Goal: Navigation & Orientation: Find specific page/section

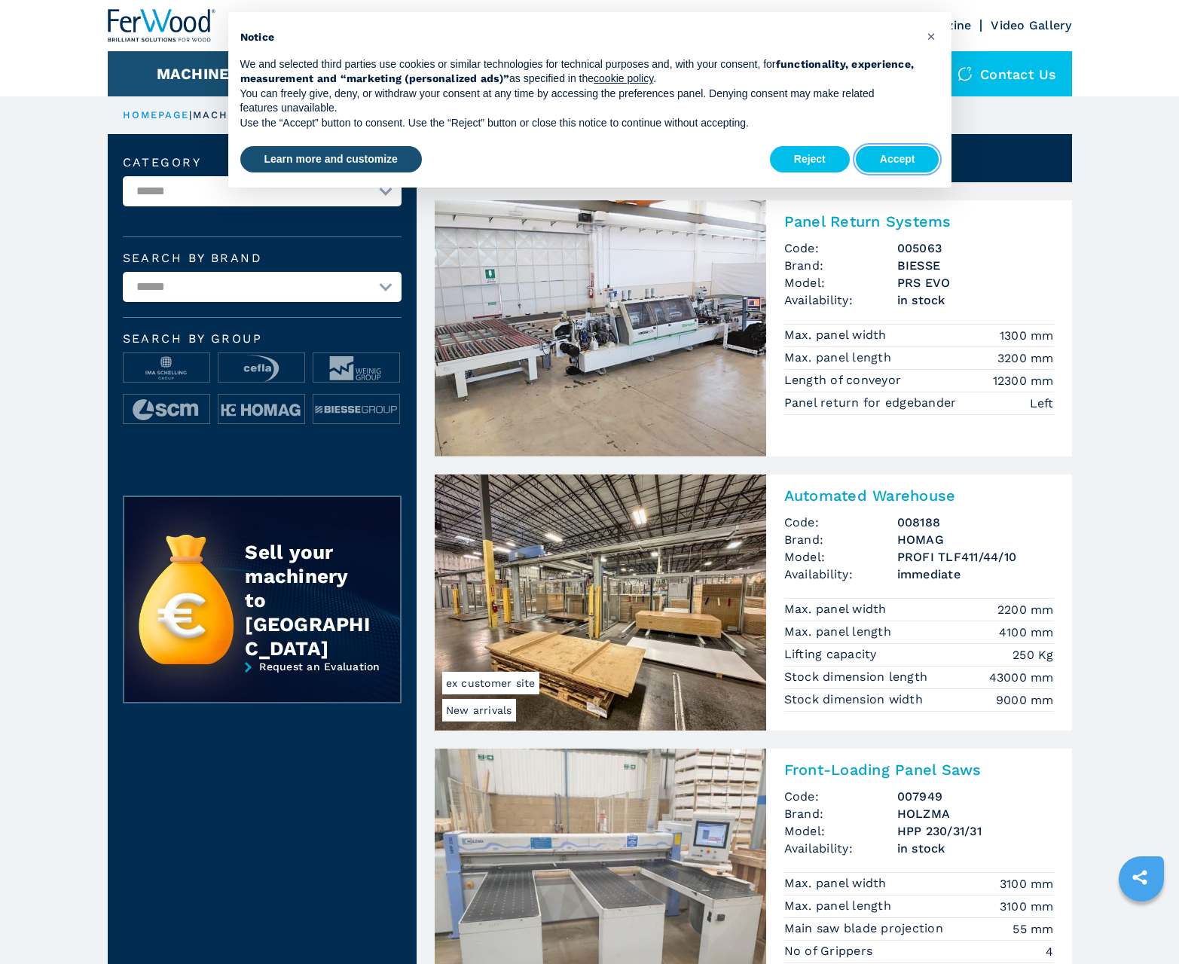
click at [897, 159] on button "Accept" at bounding box center [898, 159] width 84 height 27
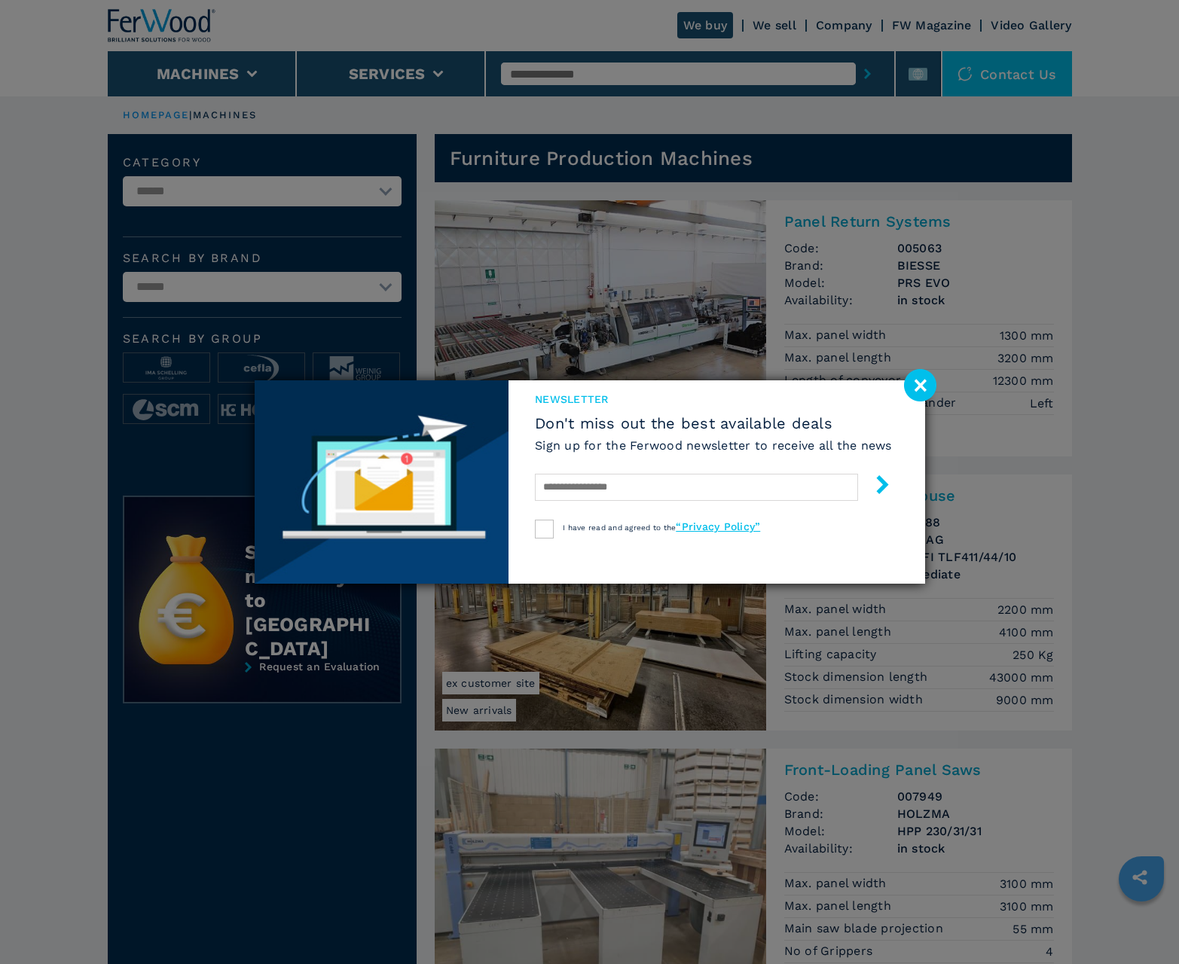
scroll to position [1507, 0]
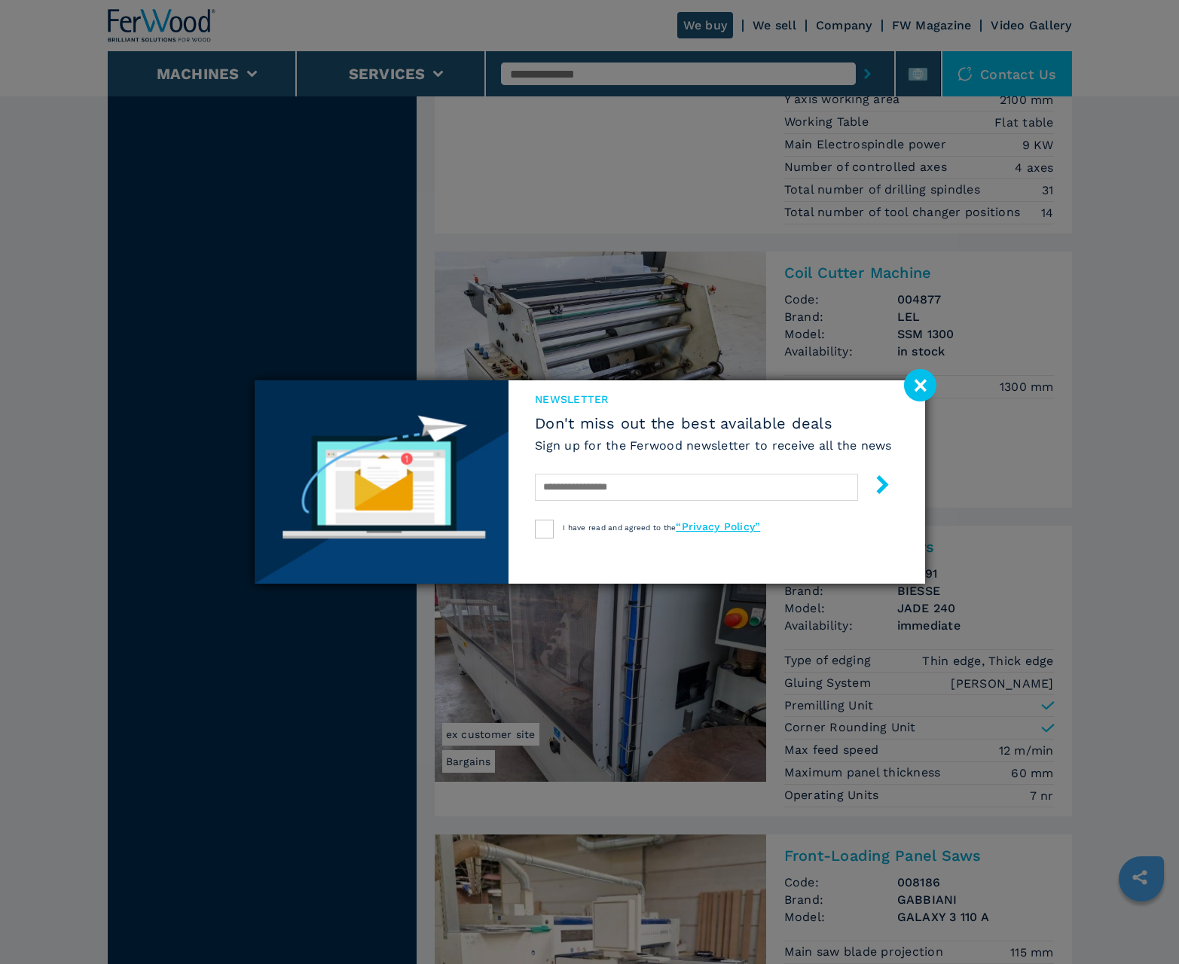
click at [920, 385] on image at bounding box center [920, 385] width 32 height 32
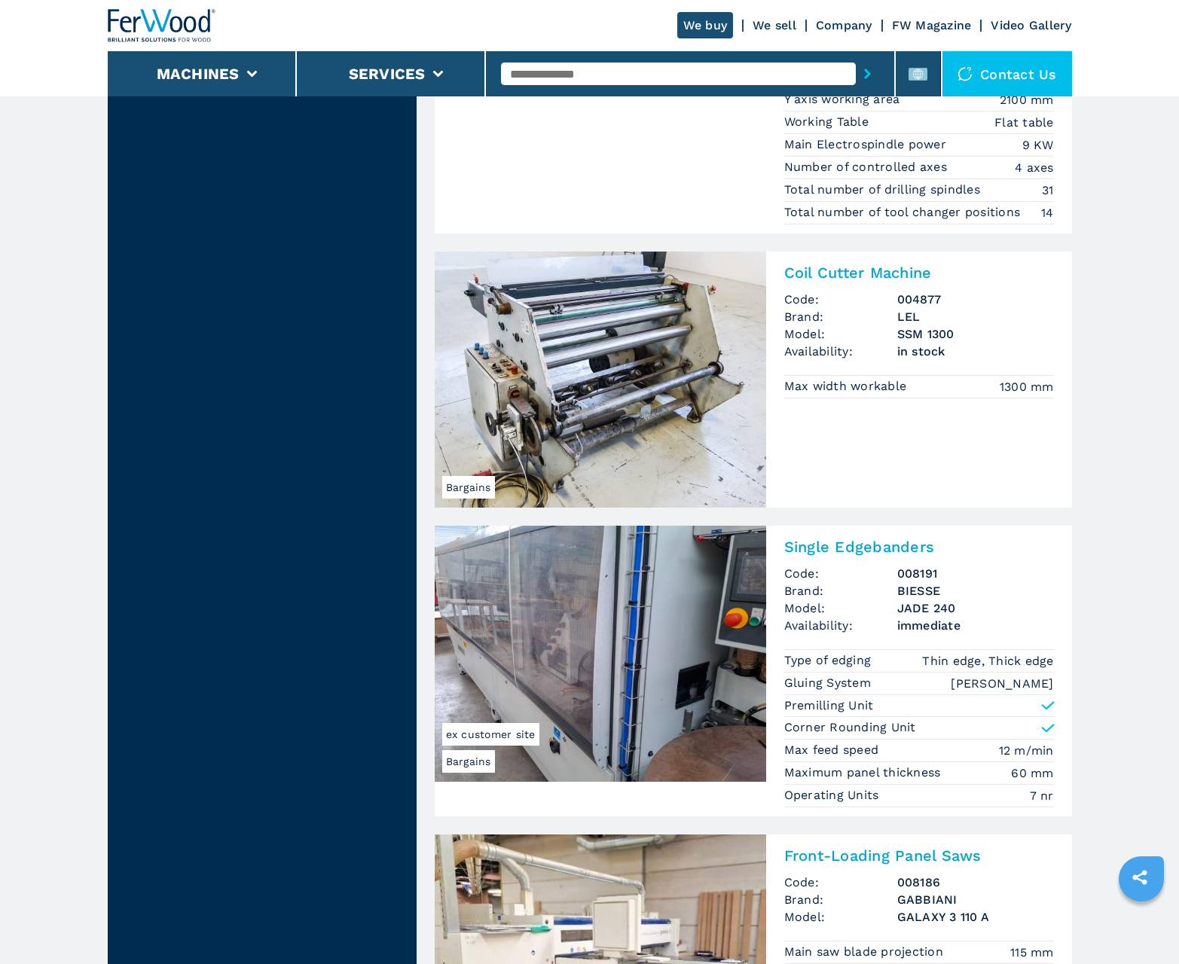
scroll to position [3039, 0]
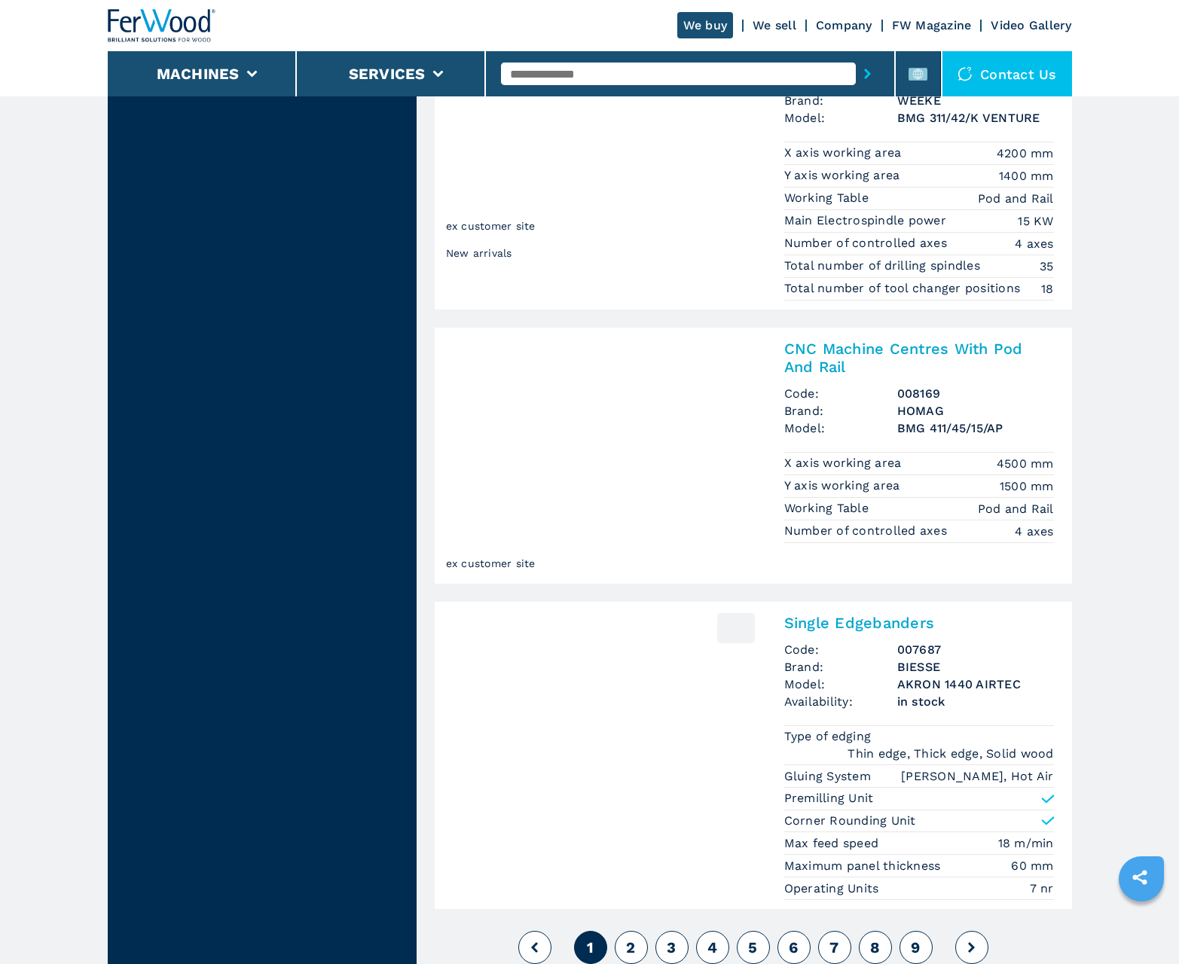
click at [631, 948] on span "2" at bounding box center [630, 948] width 9 height 18
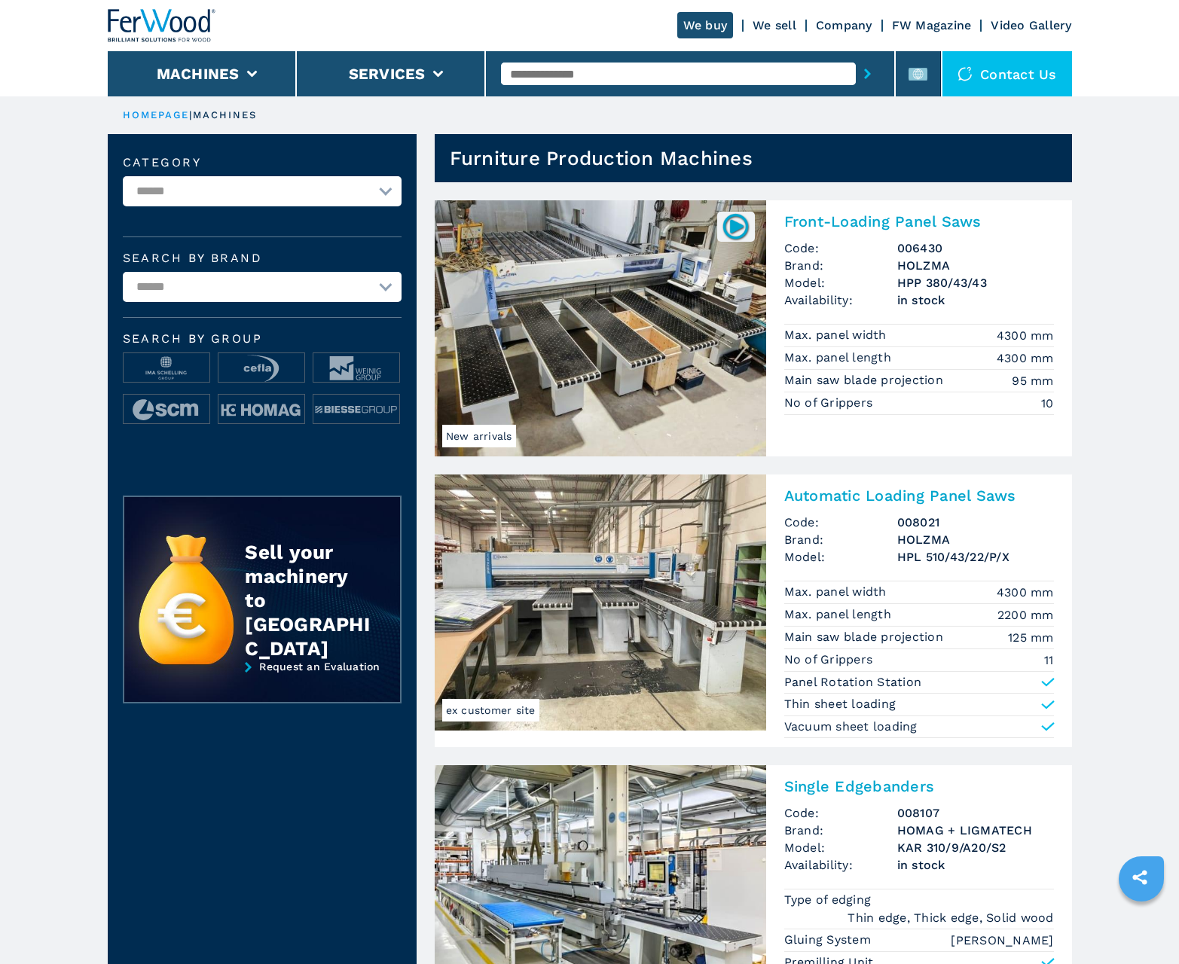
scroll to position [1507, 0]
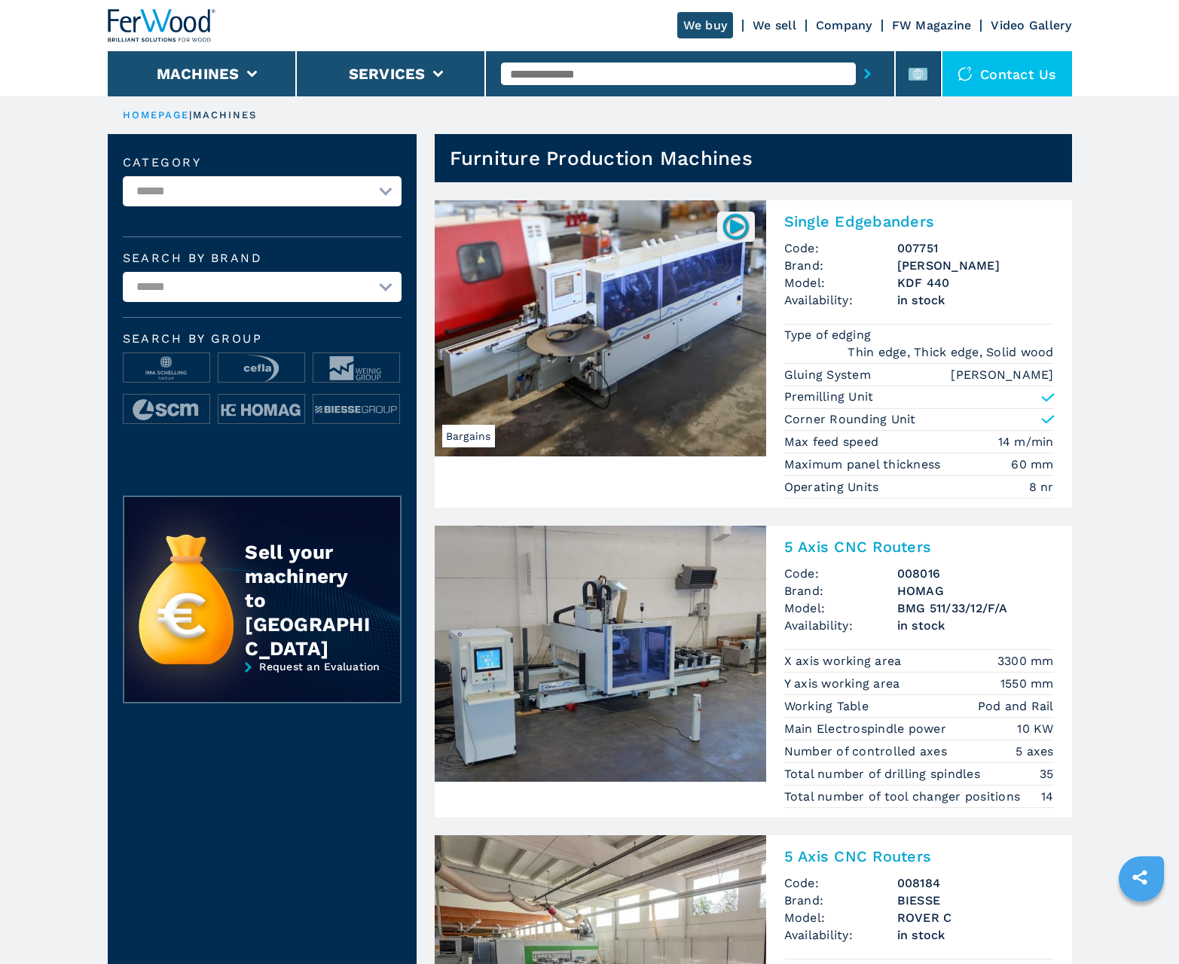
scroll to position [1507, 0]
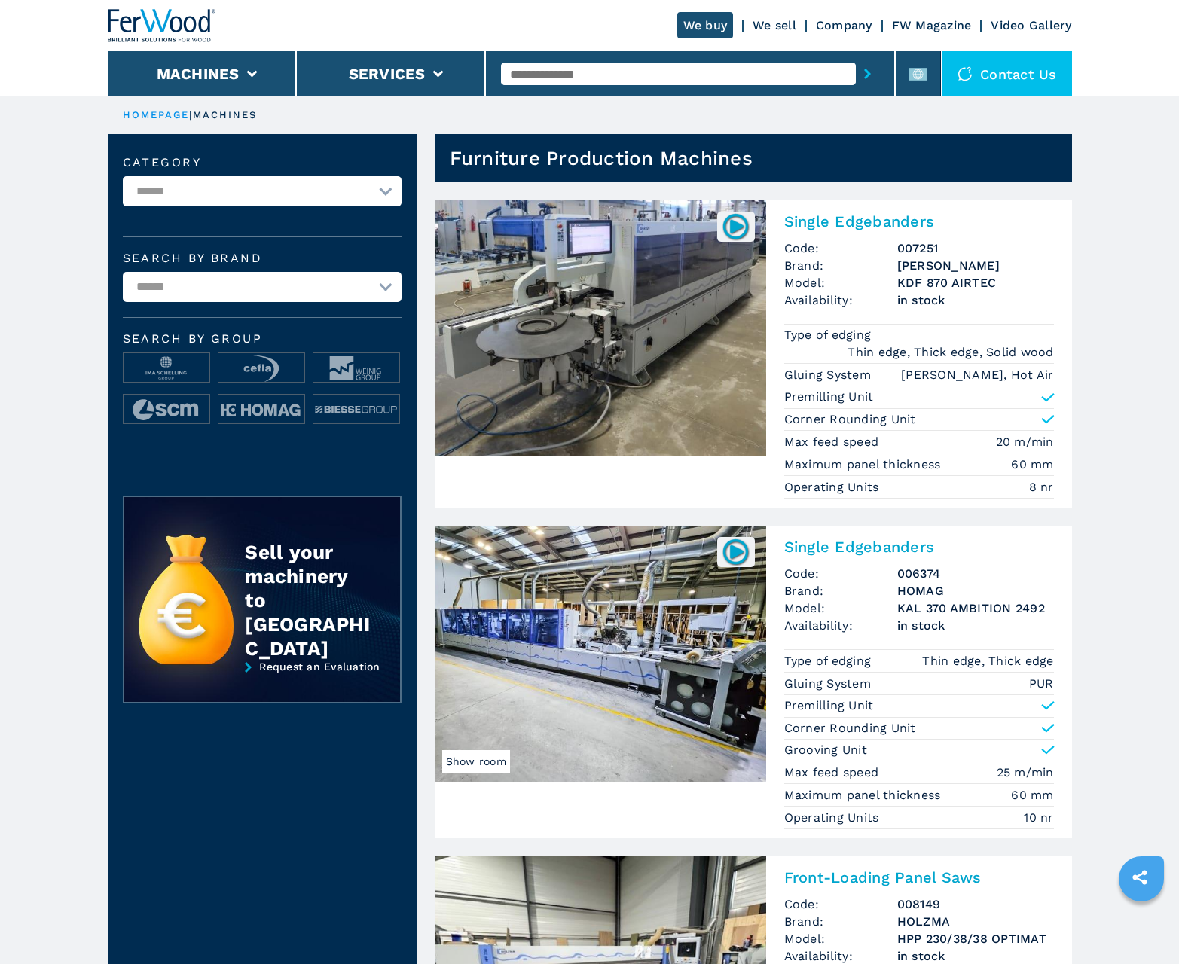
scroll to position [1507, 0]
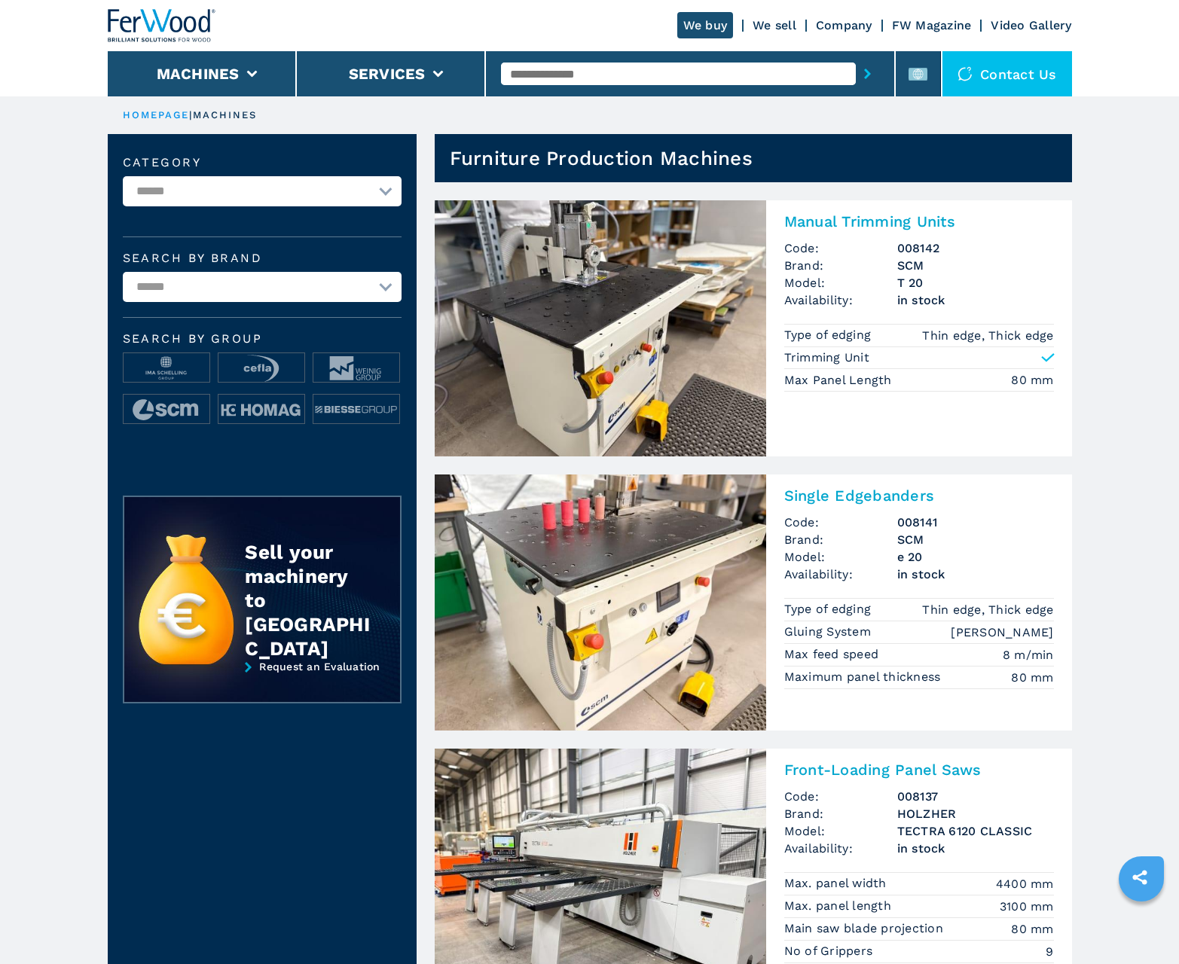
scroll to position [1507, 0]
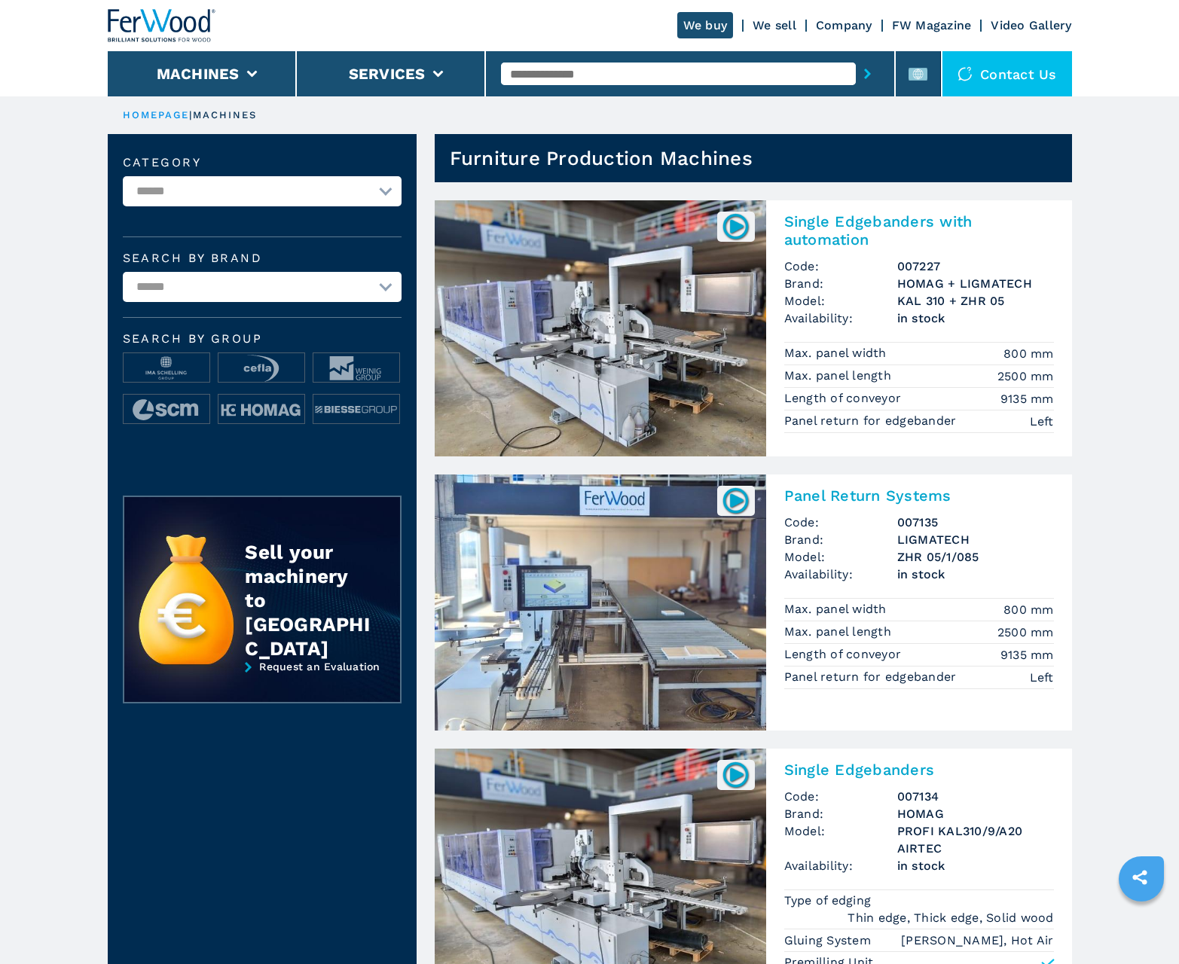
scroll to position [1507, 0]
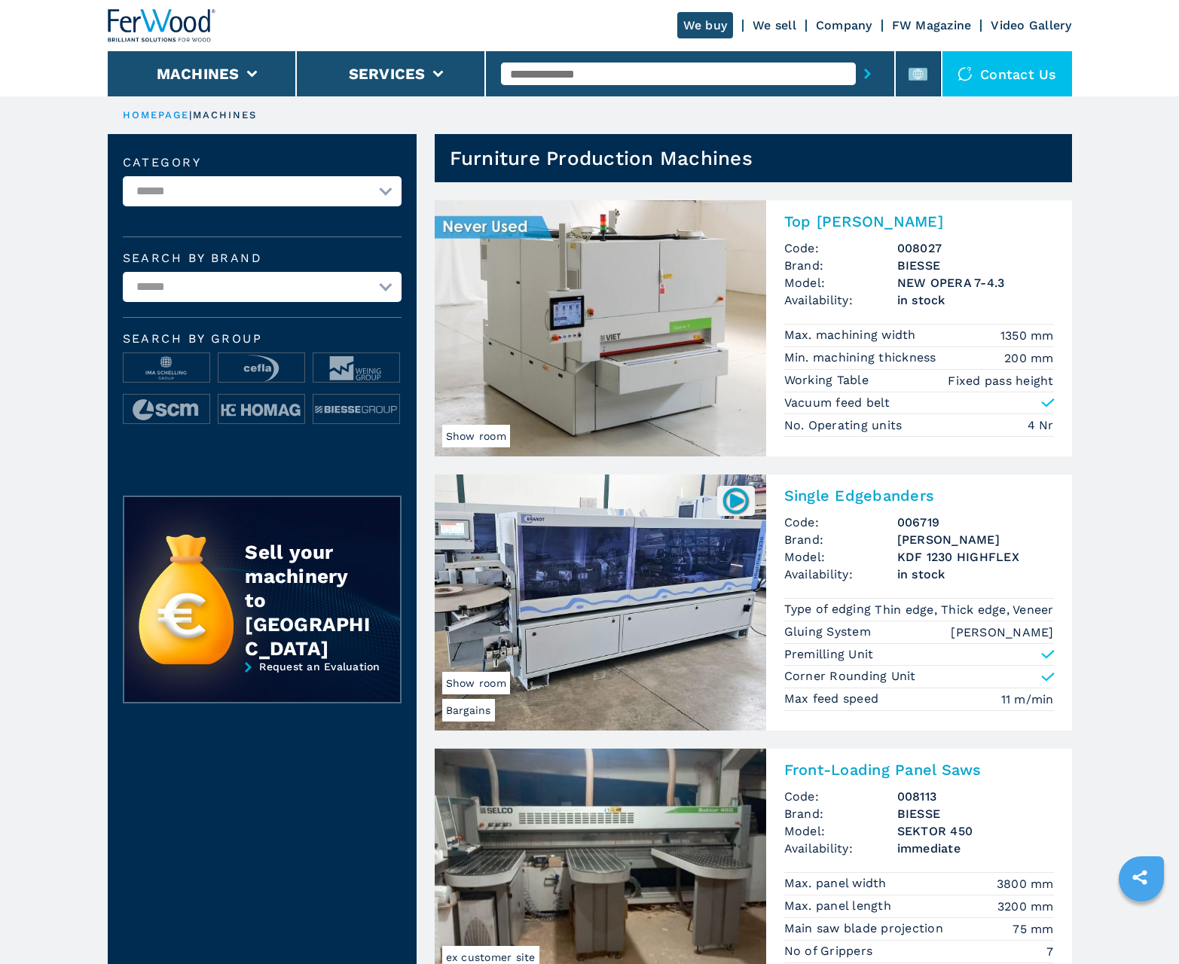
scroll to position [1507, 0]
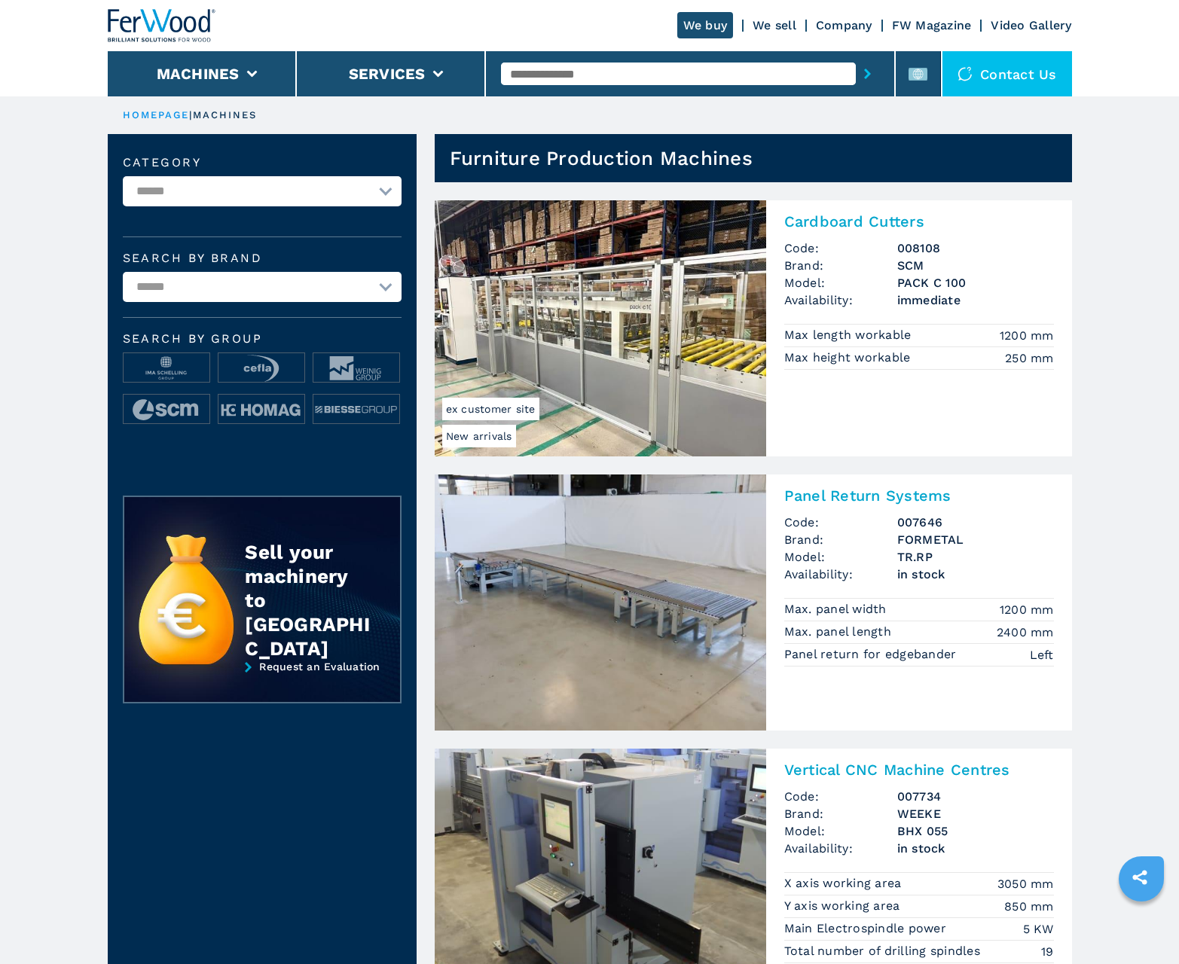
scroll to position [1507, 0]
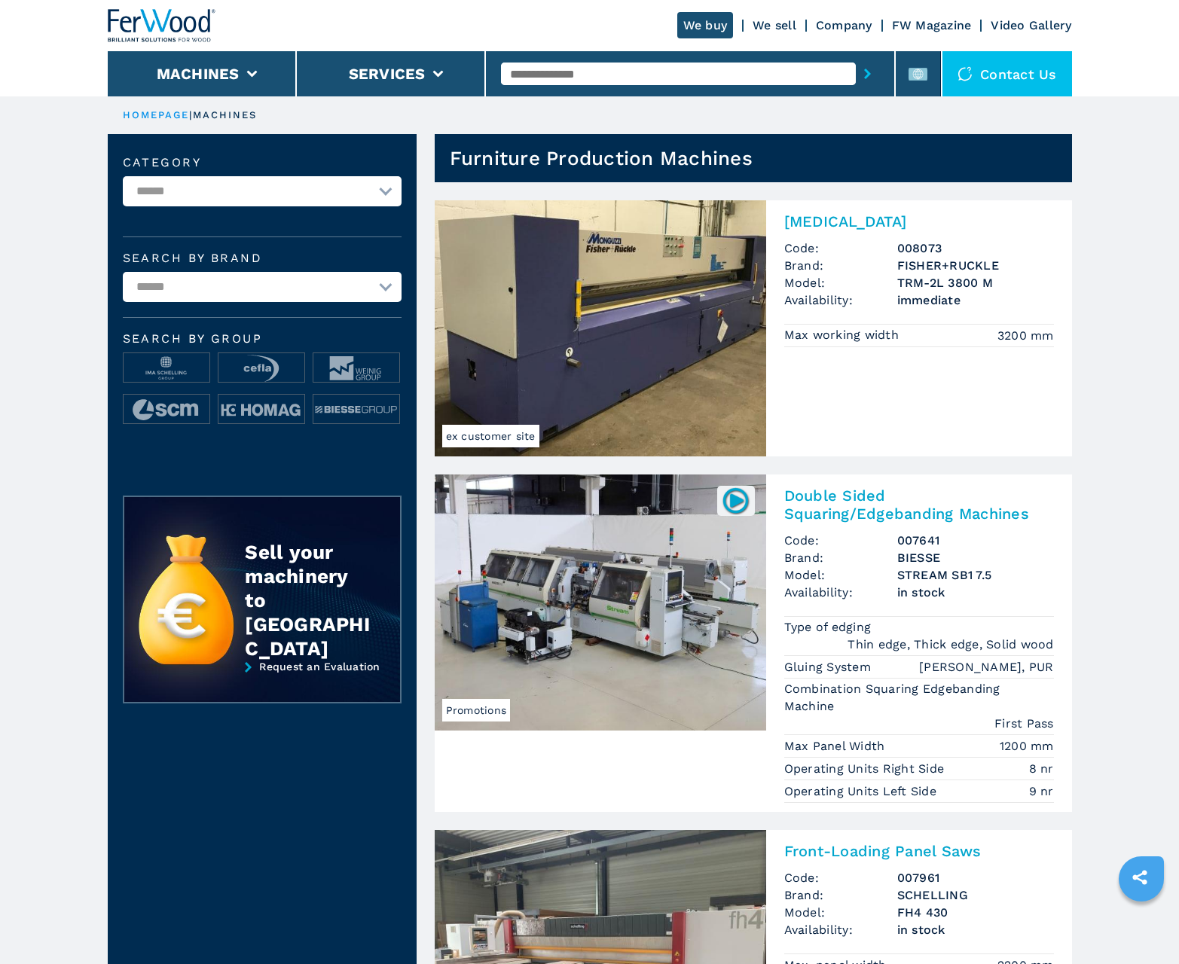
scroll to position [1507, 0]
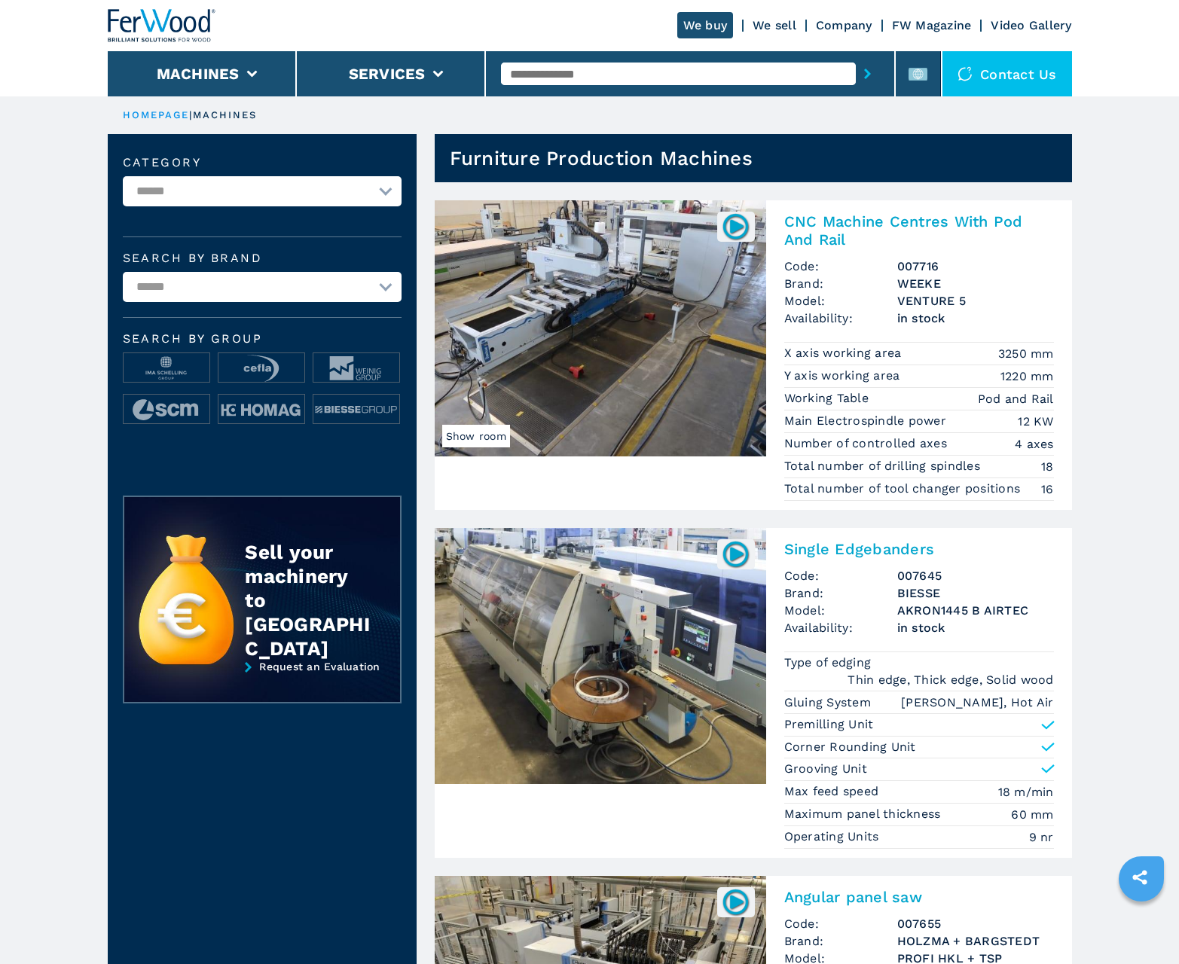
scroll to position [1507, 0]
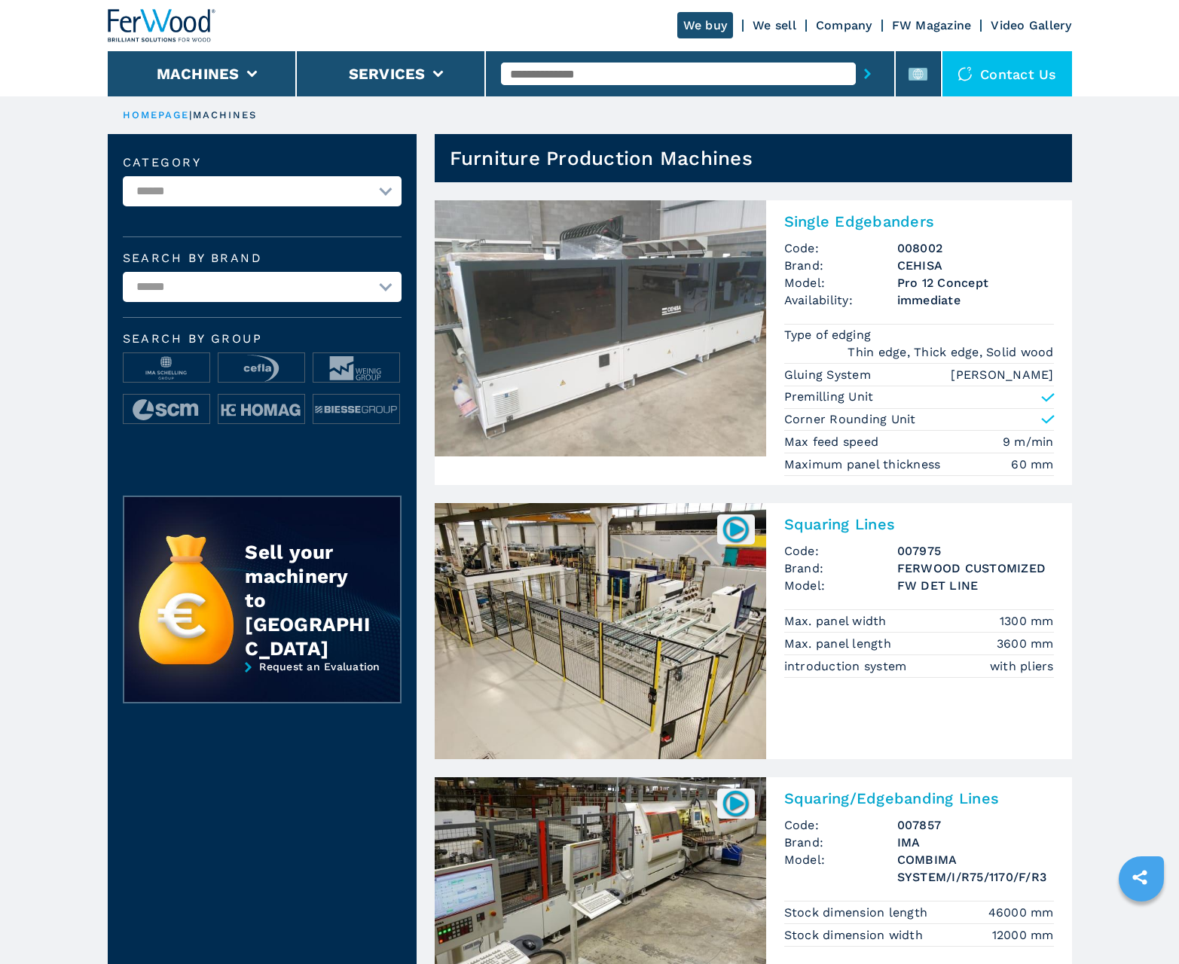
scroll to position [1507, 0]
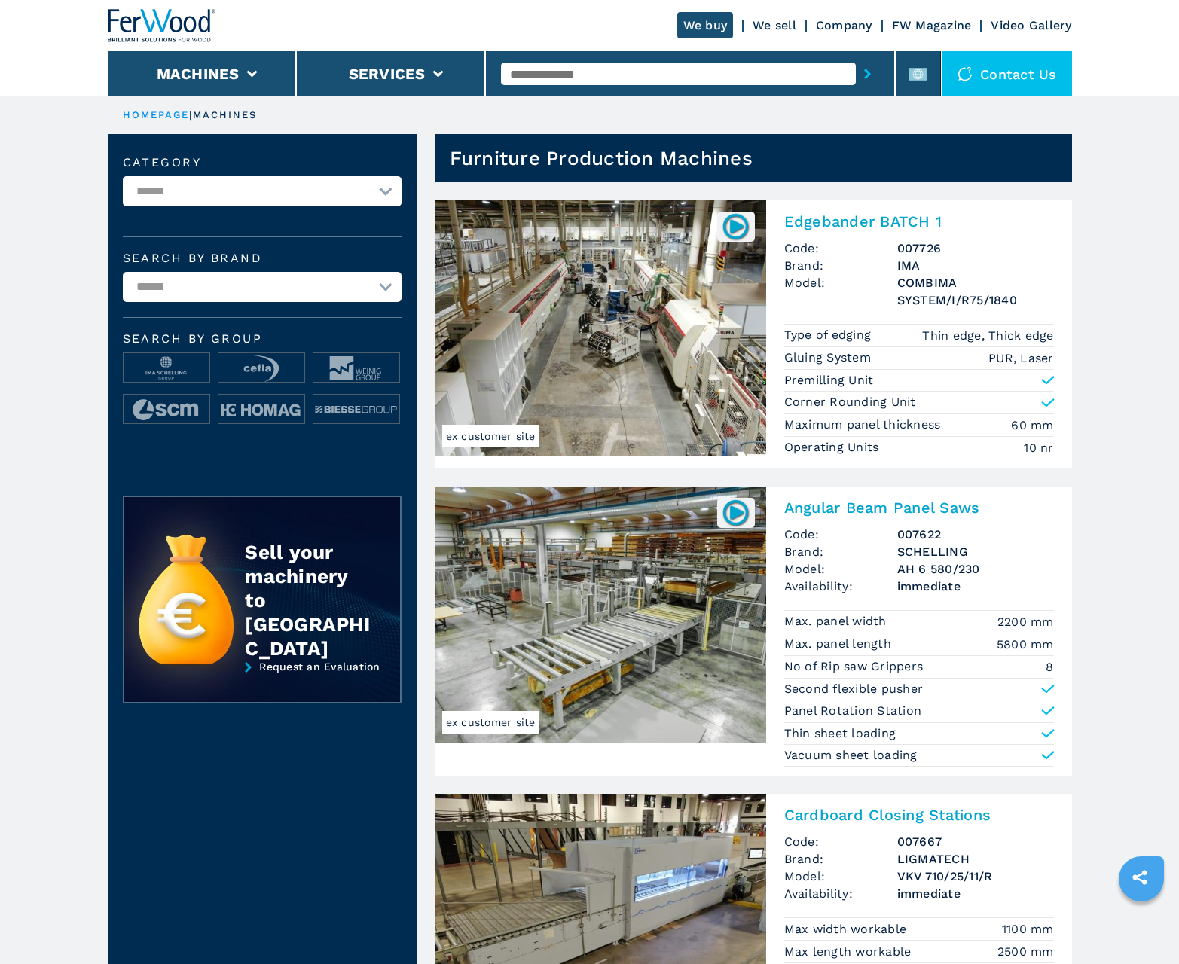
scroll to position [1507, 0]
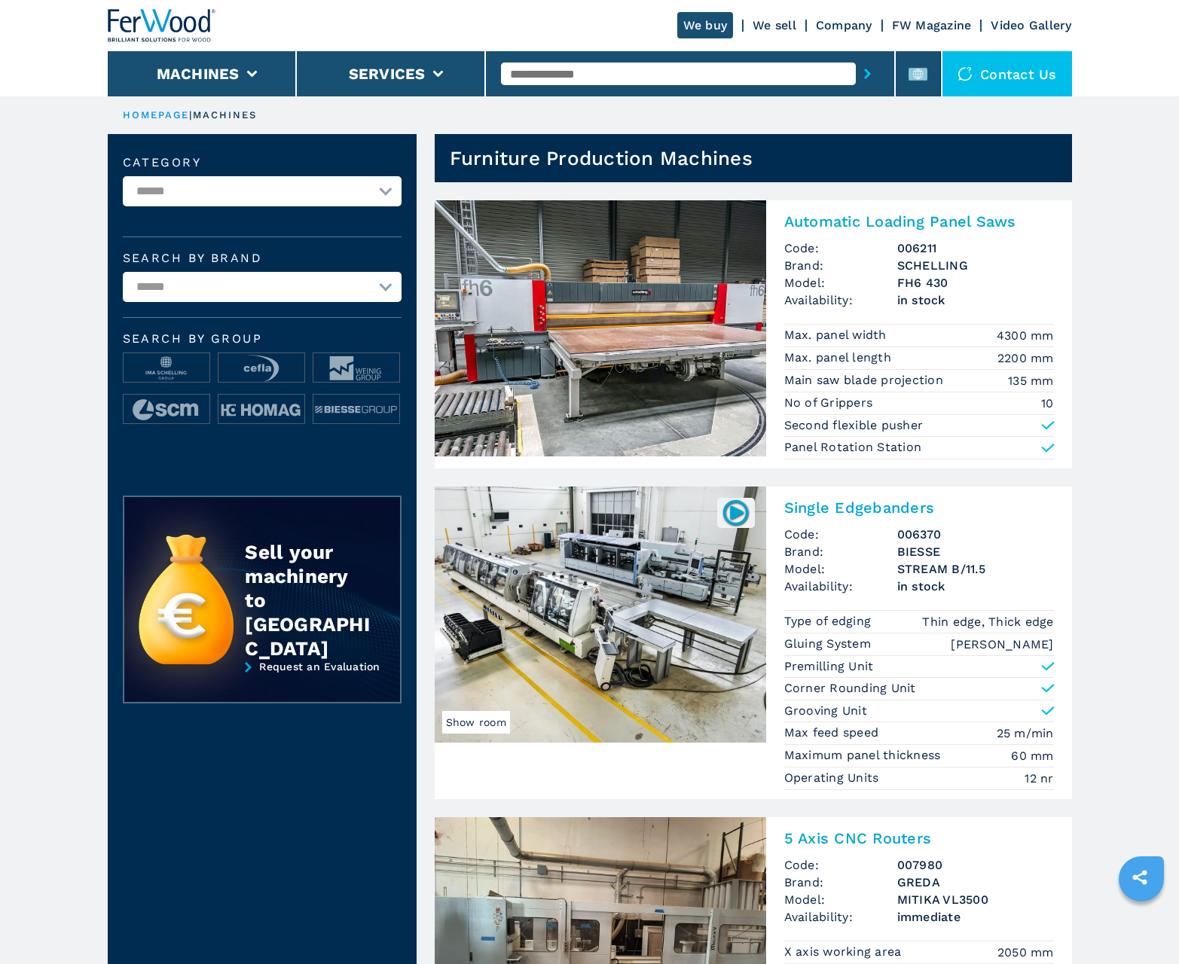
scroll to position [1507, 0]
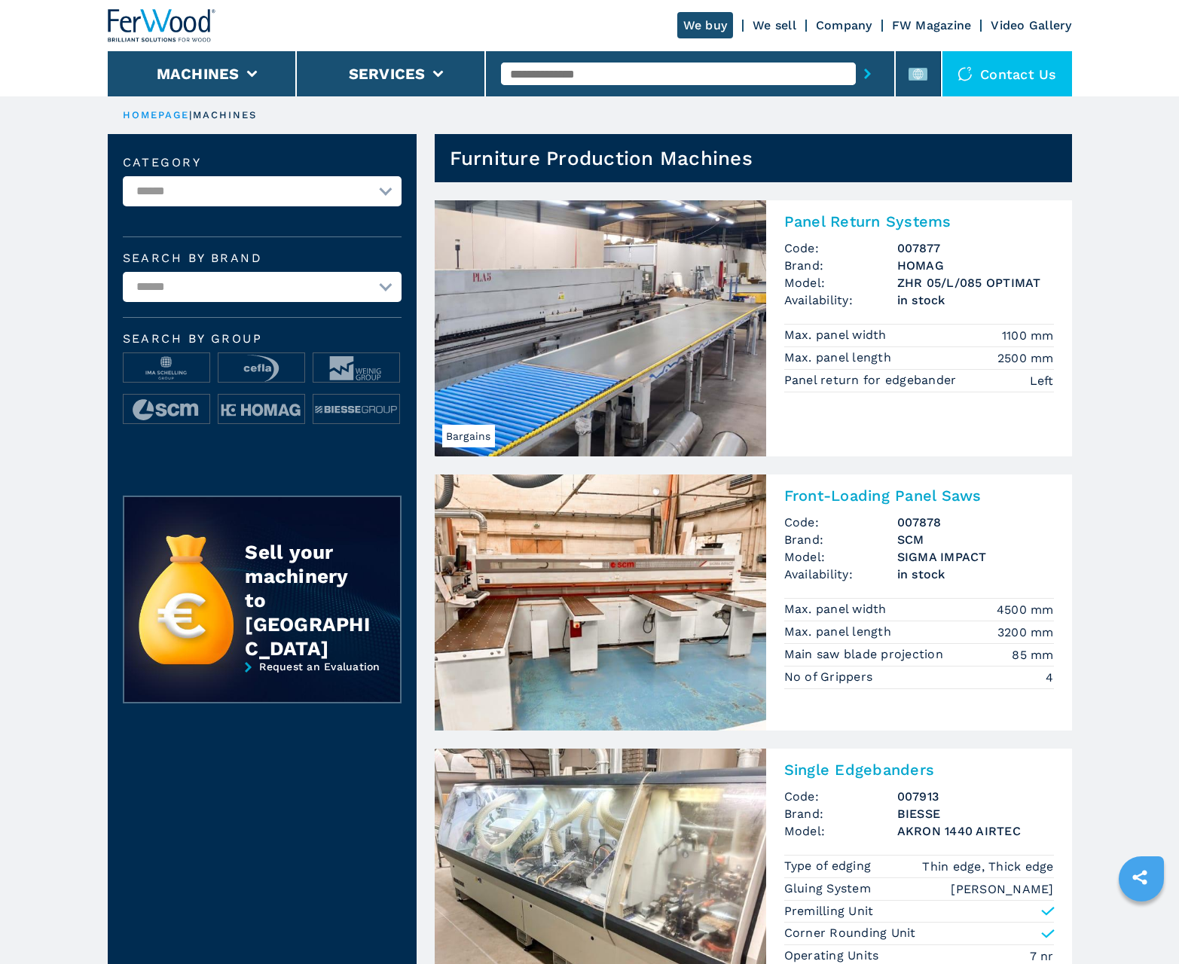
scroll to position [1507, 0]
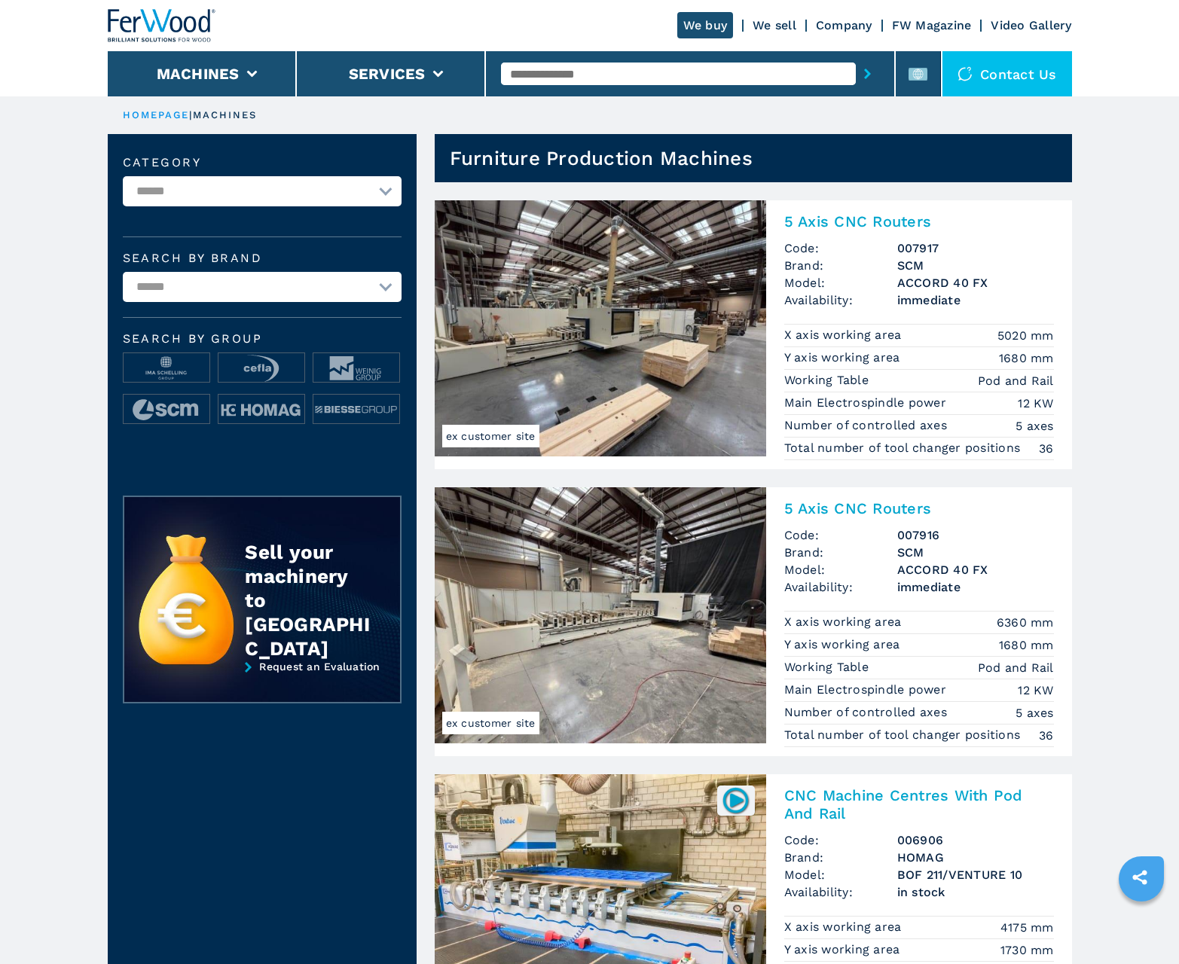
scroll to position [1507, 0]
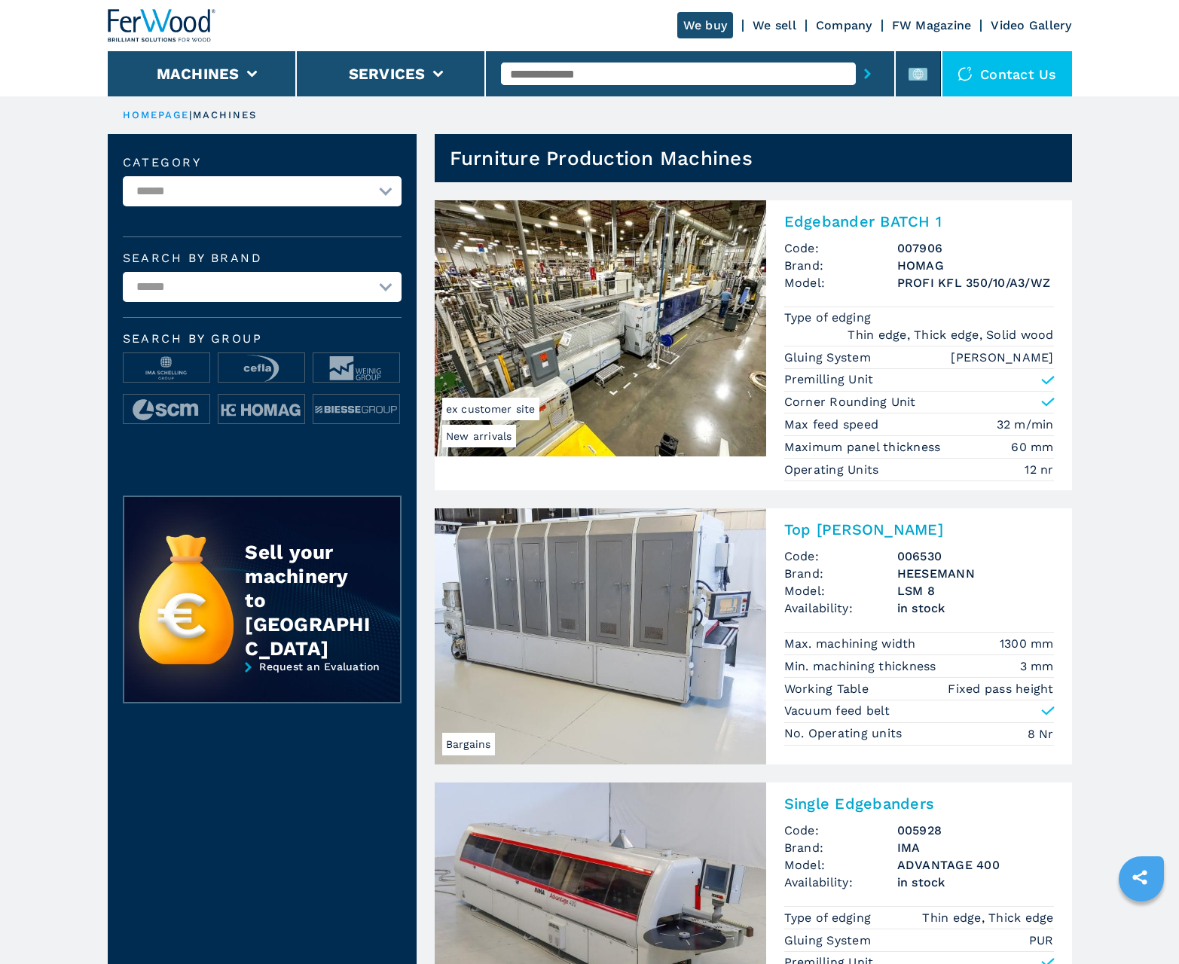
scroll to position [1507, 0]
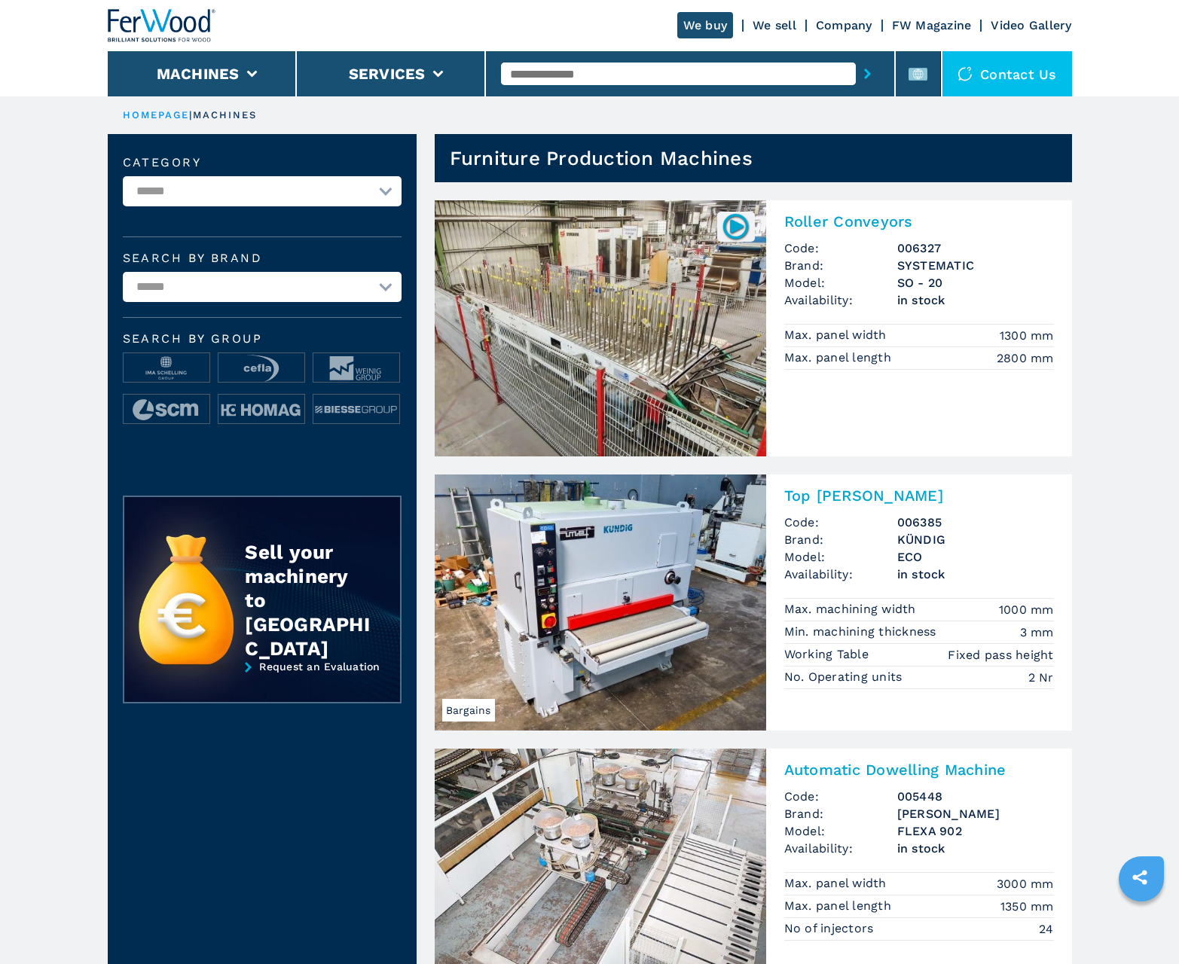
scroll to position [1507, 0]
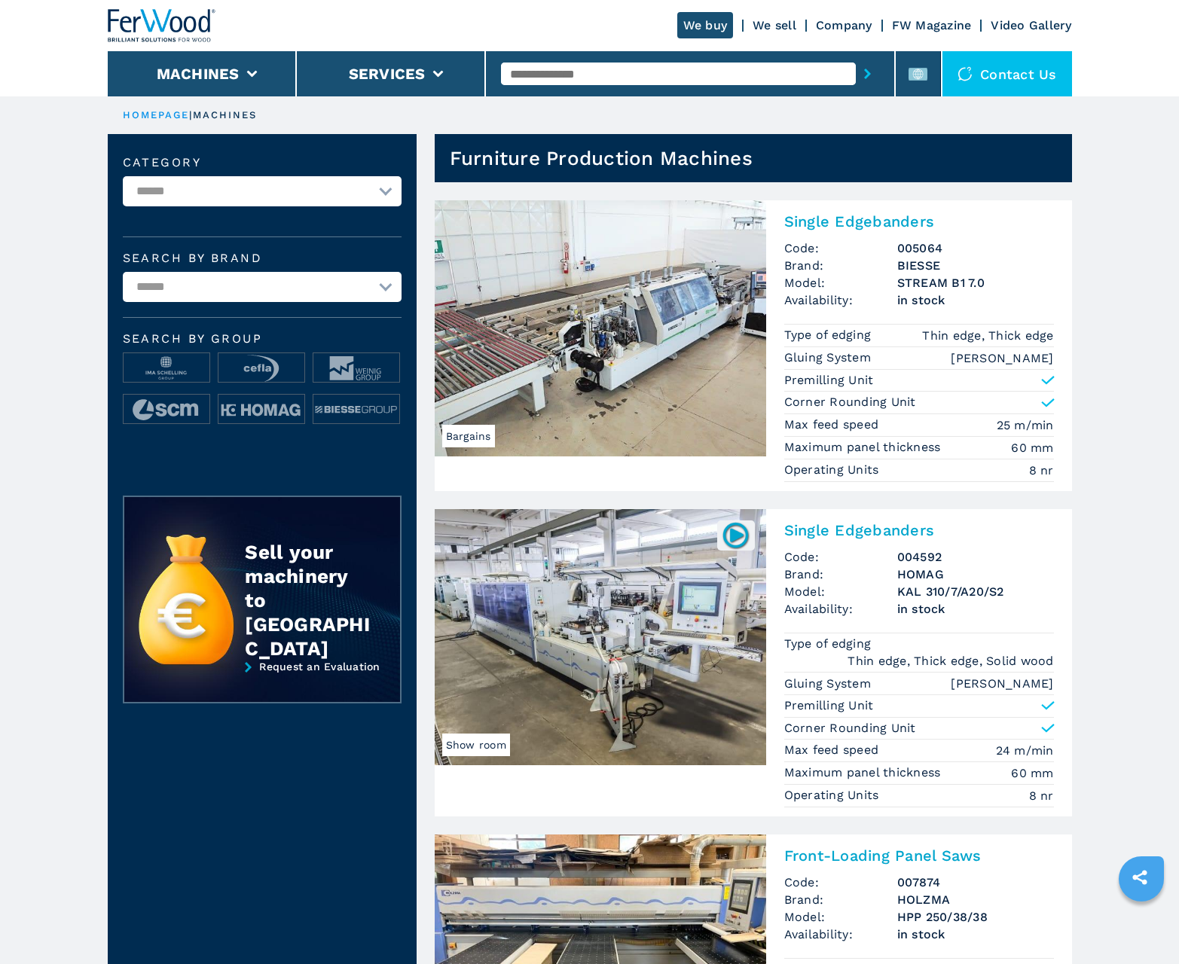
scroll to position [1507, 0]
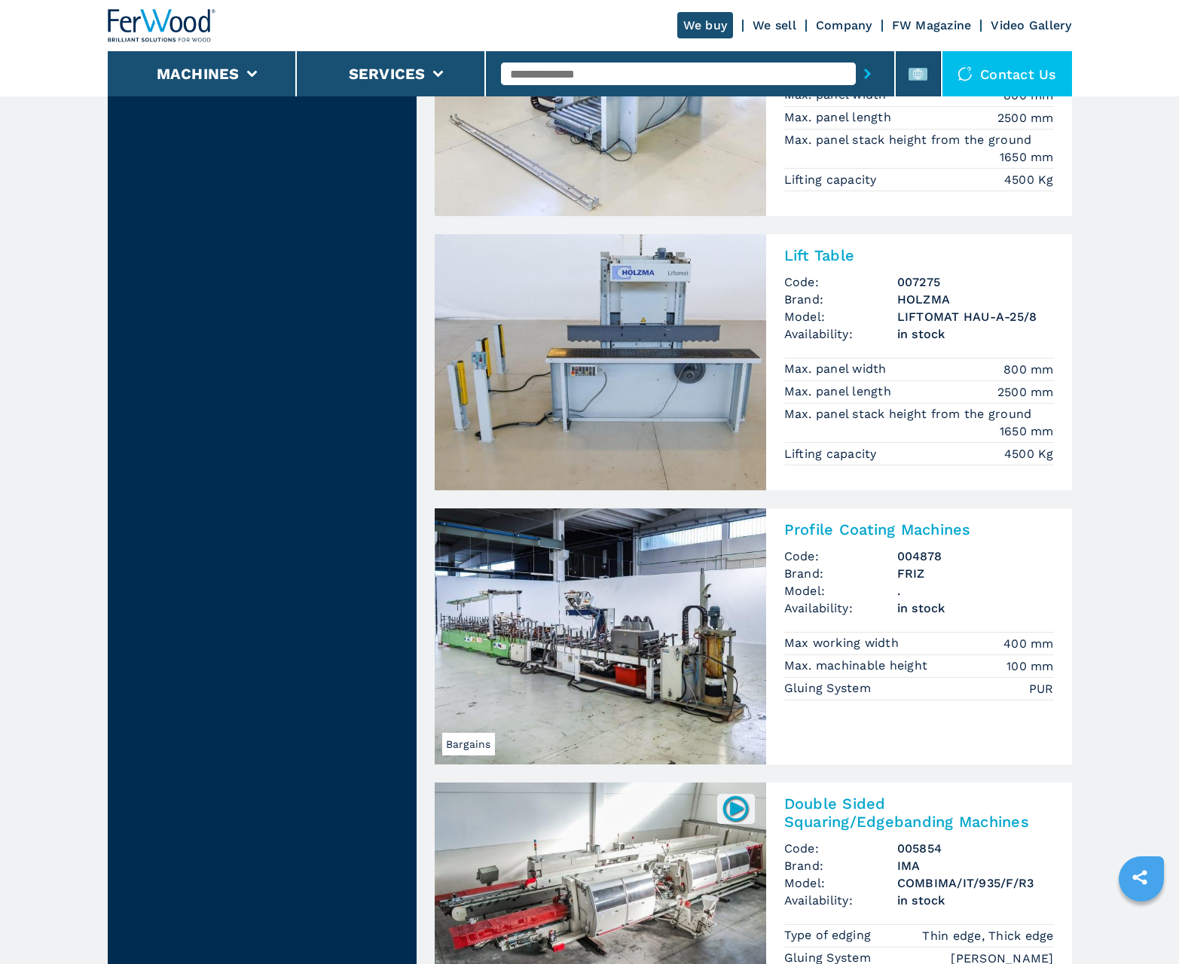
scroll to position [2999, 0]
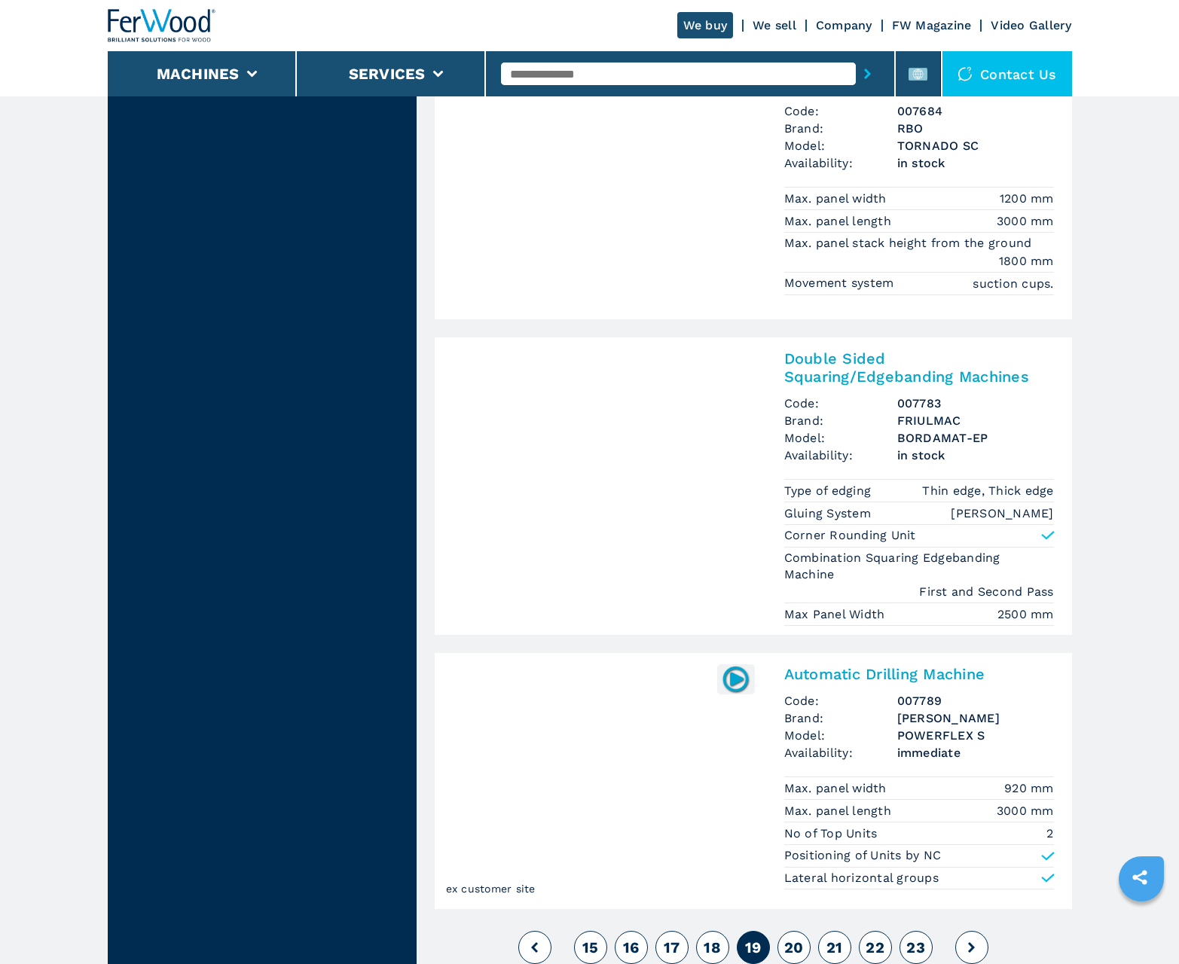
click at [793, 948] on span "20" at bounding box center [794, 948] width 20 height 18
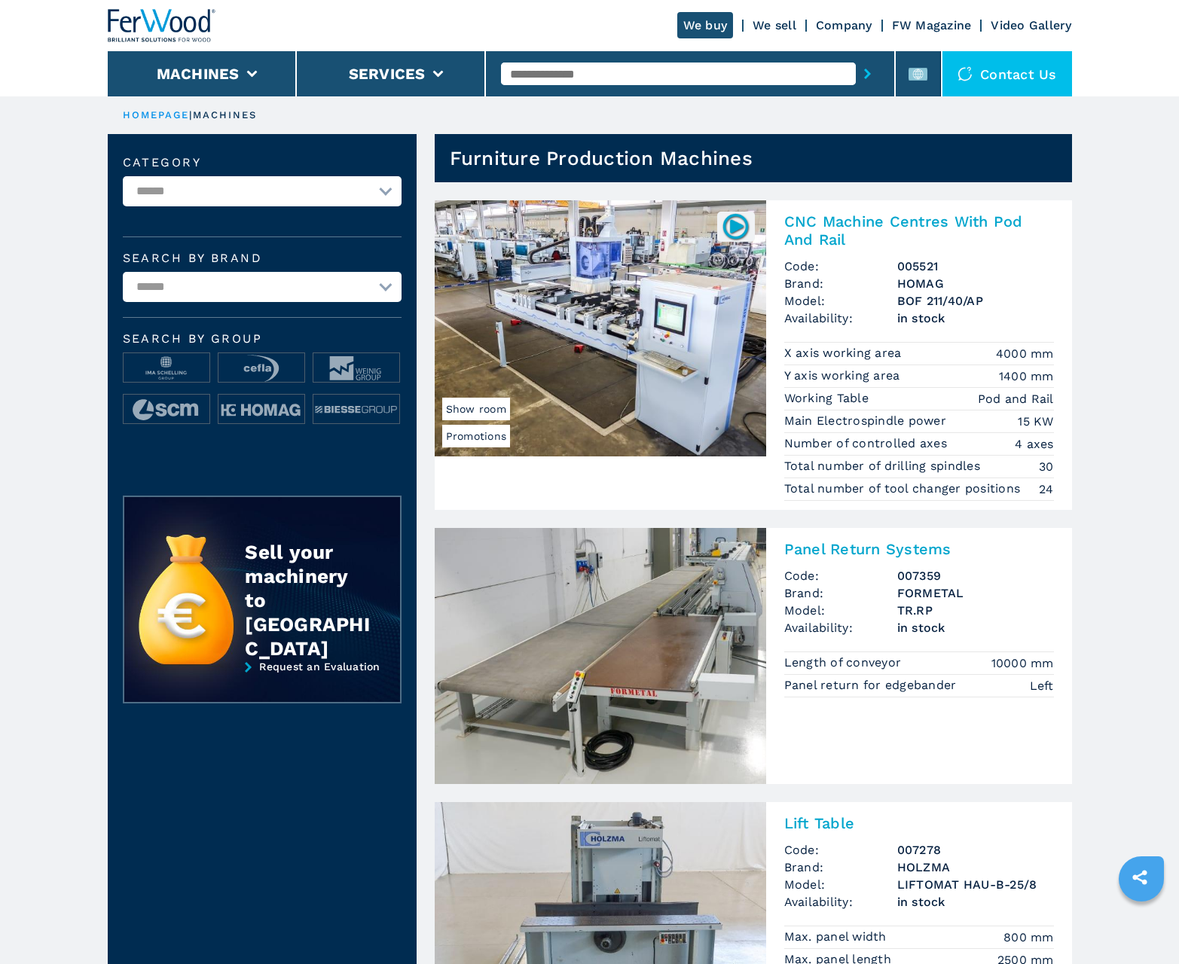
scroll to position [1507, 0]
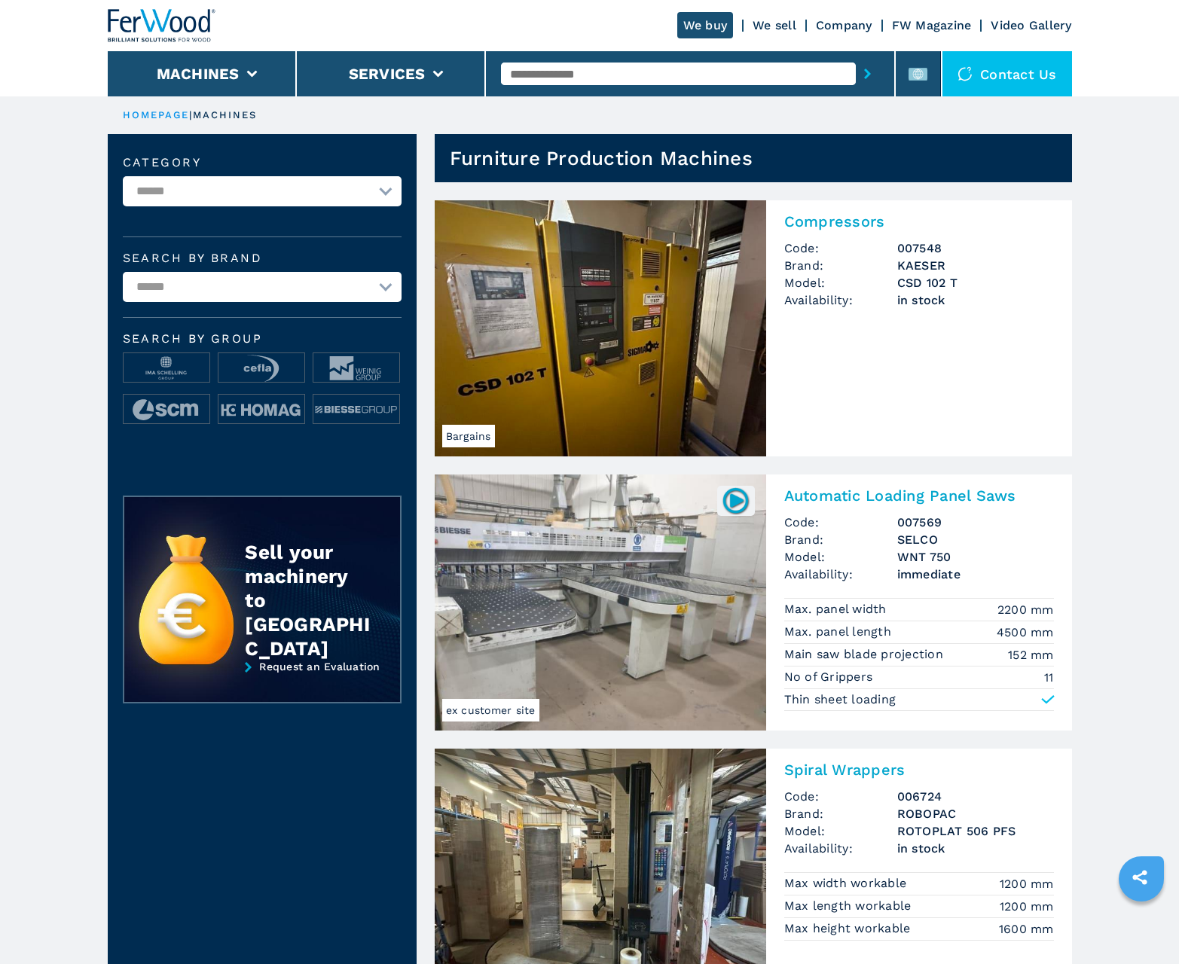
scroll to position [1507, 0]
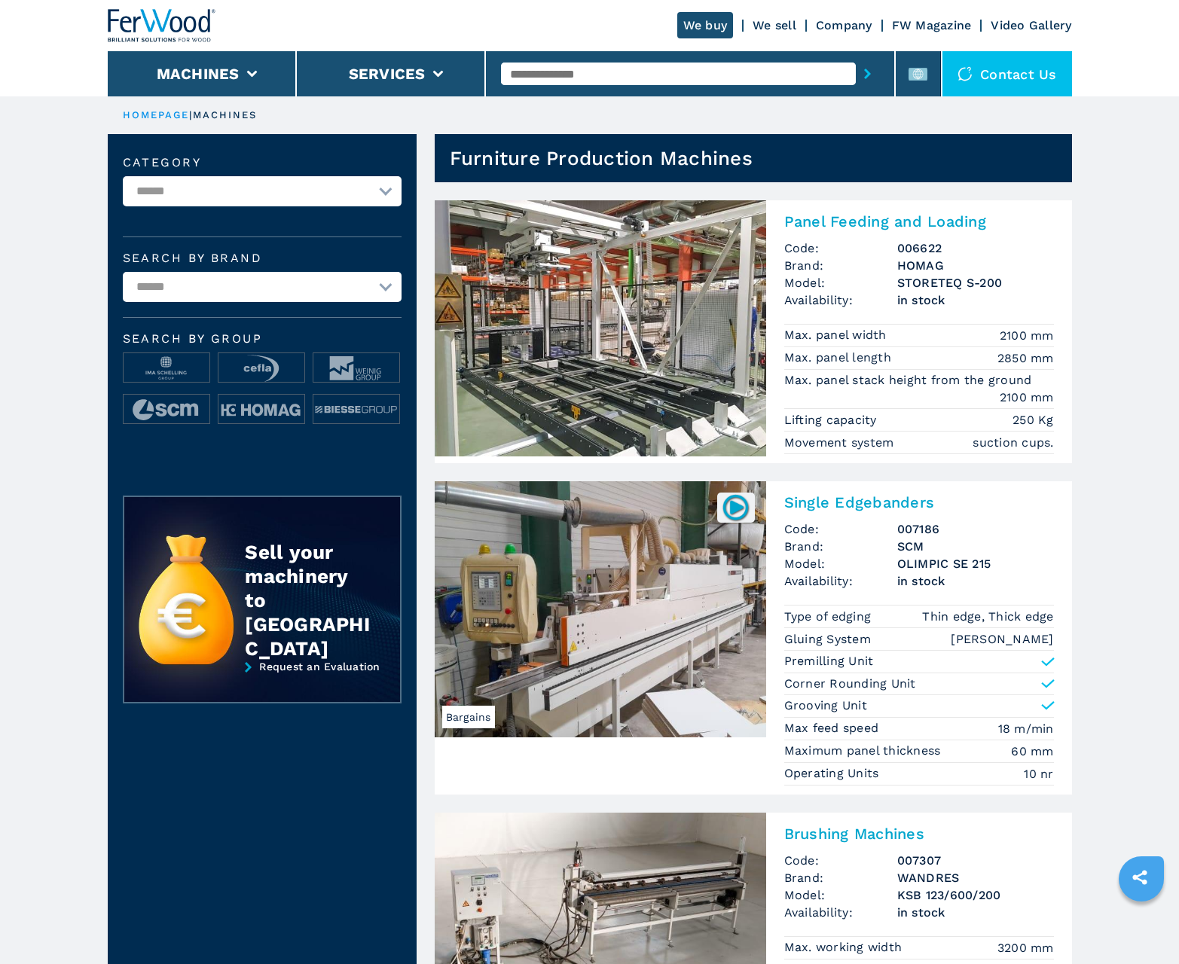
scroll to position [1507, 0]
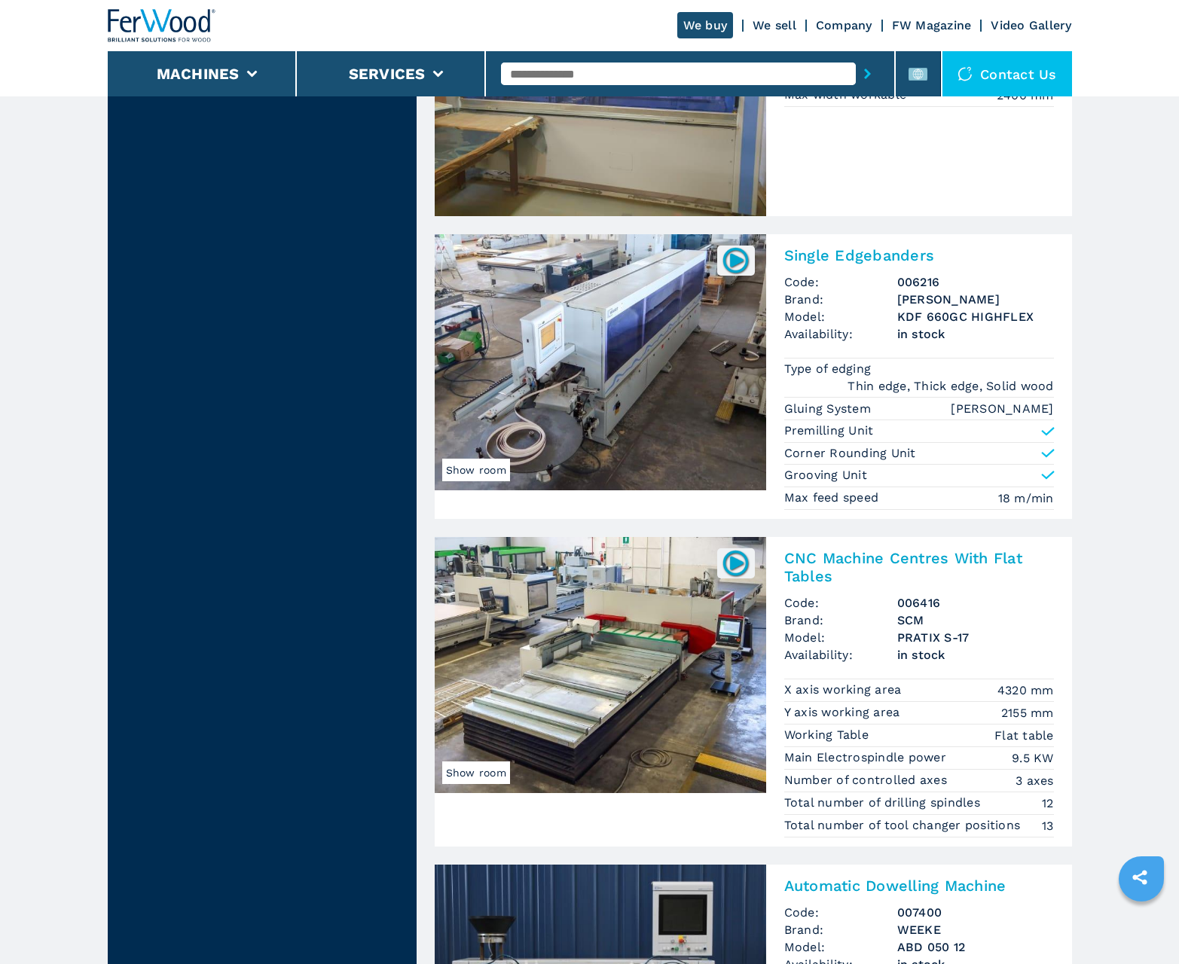
scroll to position [3011, 0]
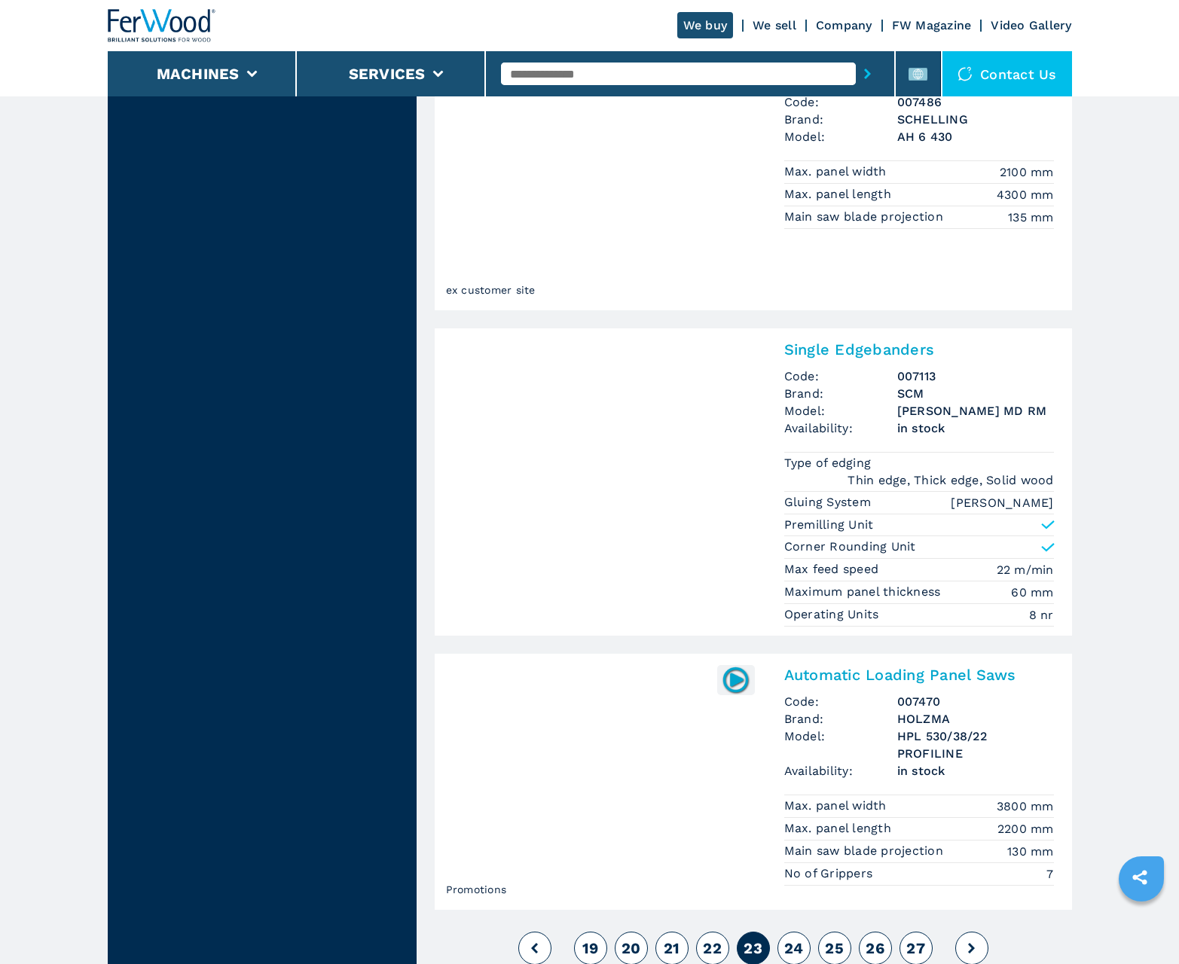
click at [793, 948] on span "24" at bounding box center [794, 949] width 20 height 18
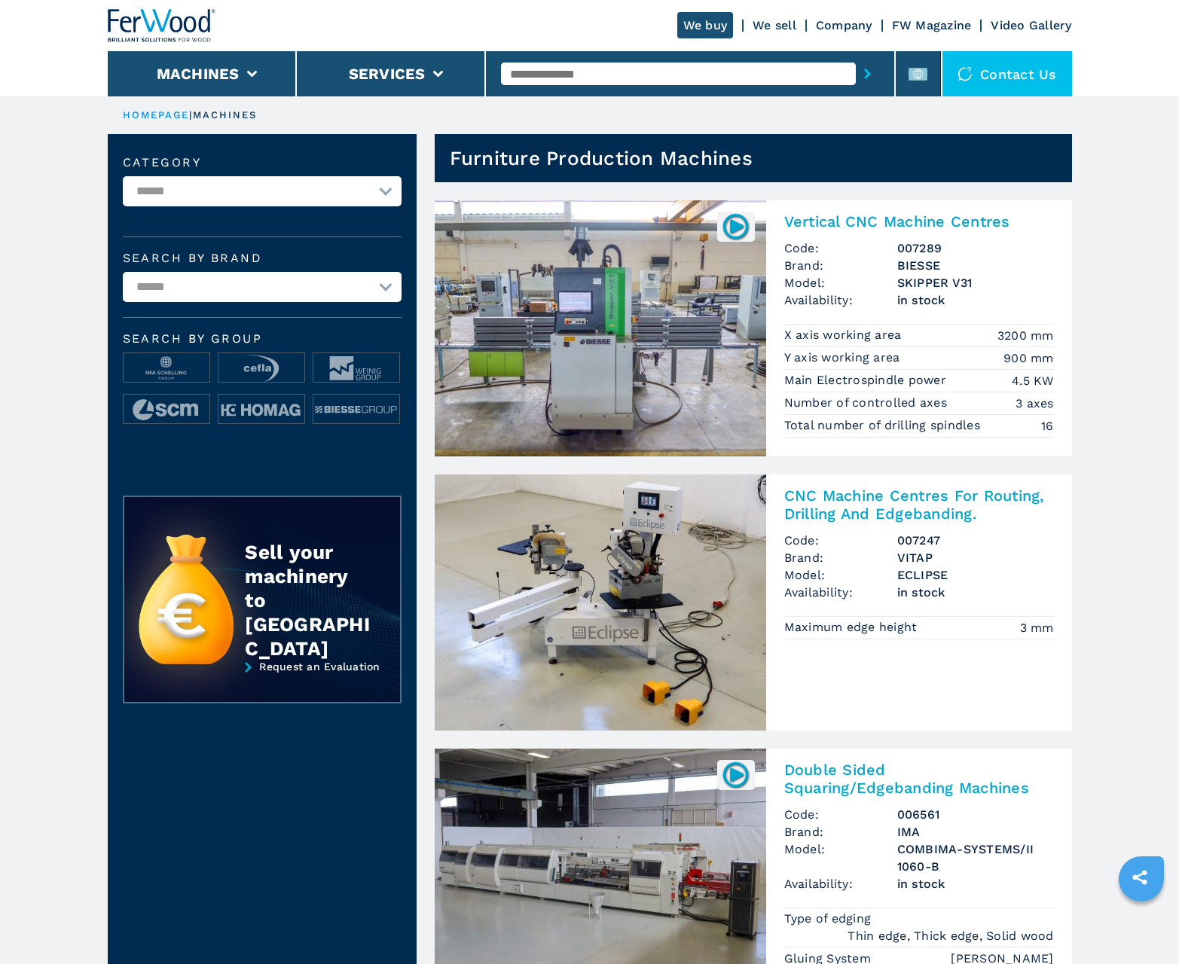
scroll to position [1507, 0]
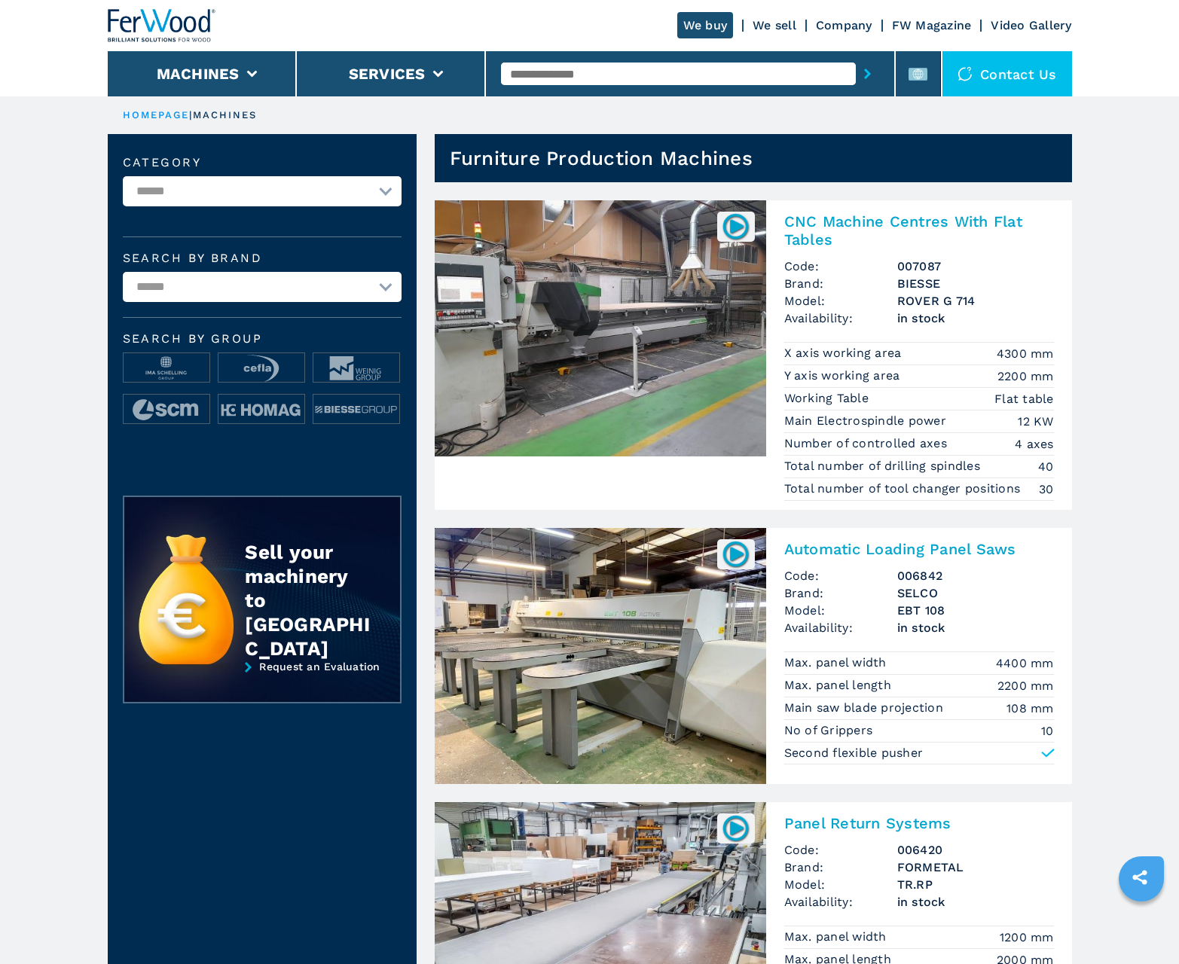
scroll to position [1507, 0]
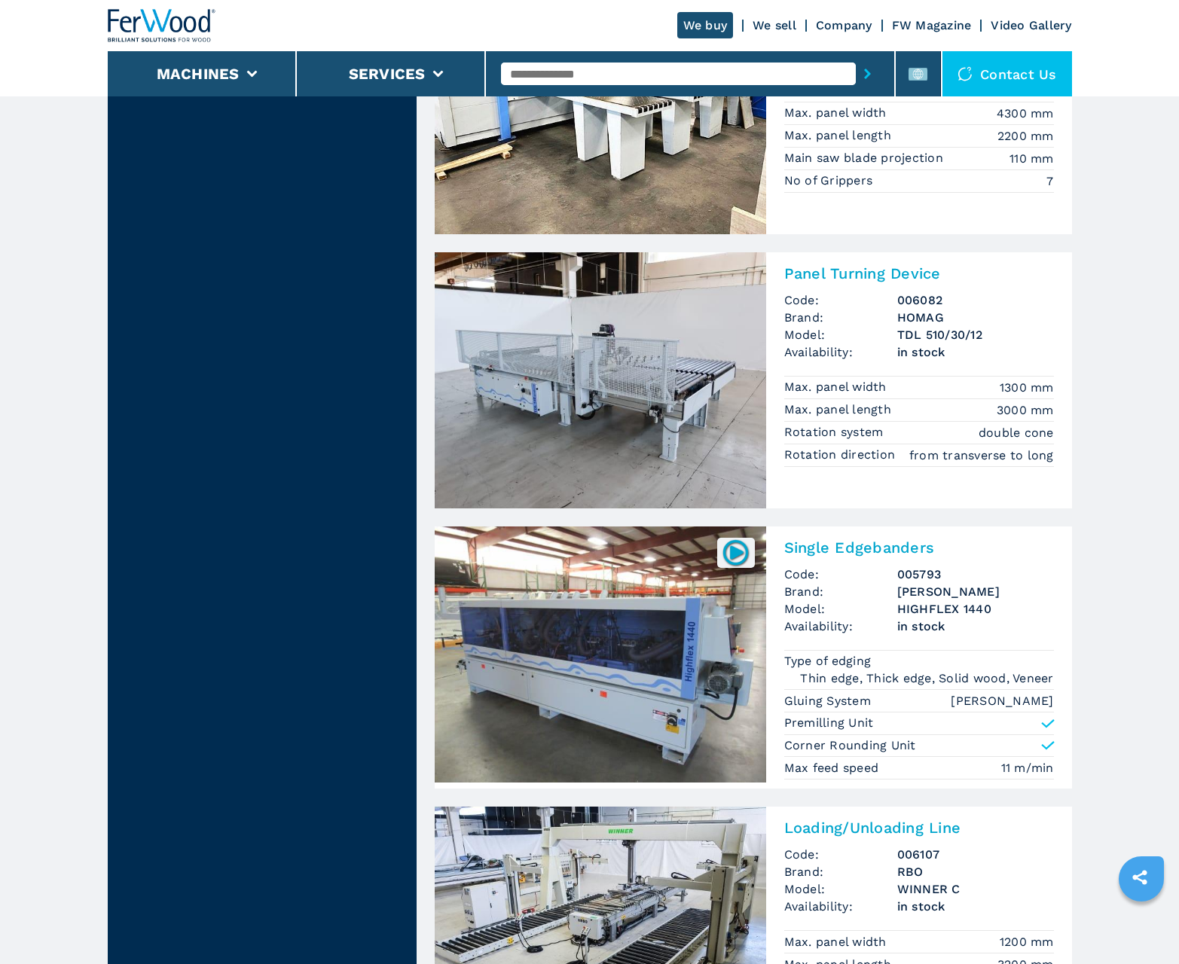
scroll to position [2920, 0]
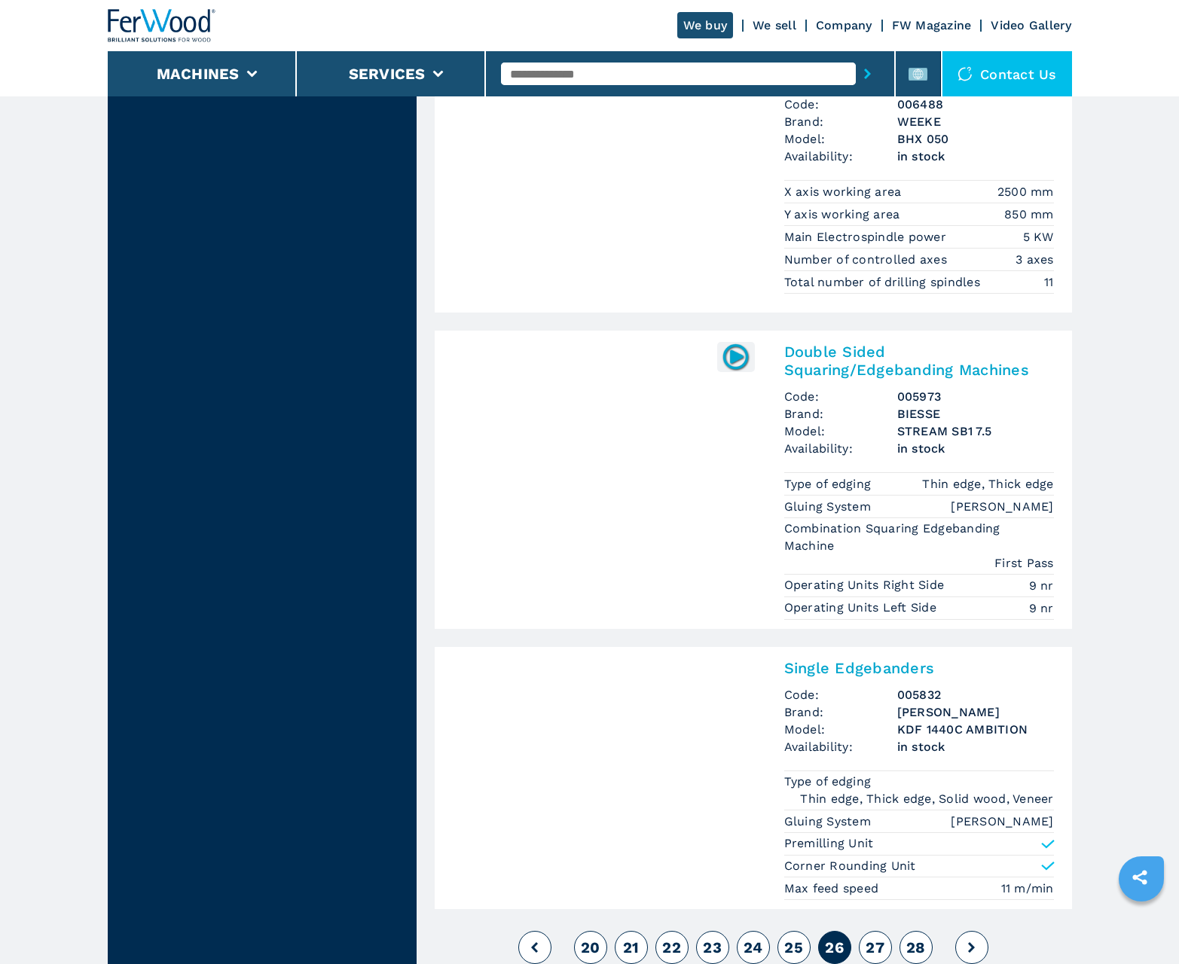
click at [875, 948] on span "27" at bounding box center [875, 948] width 19 height 18
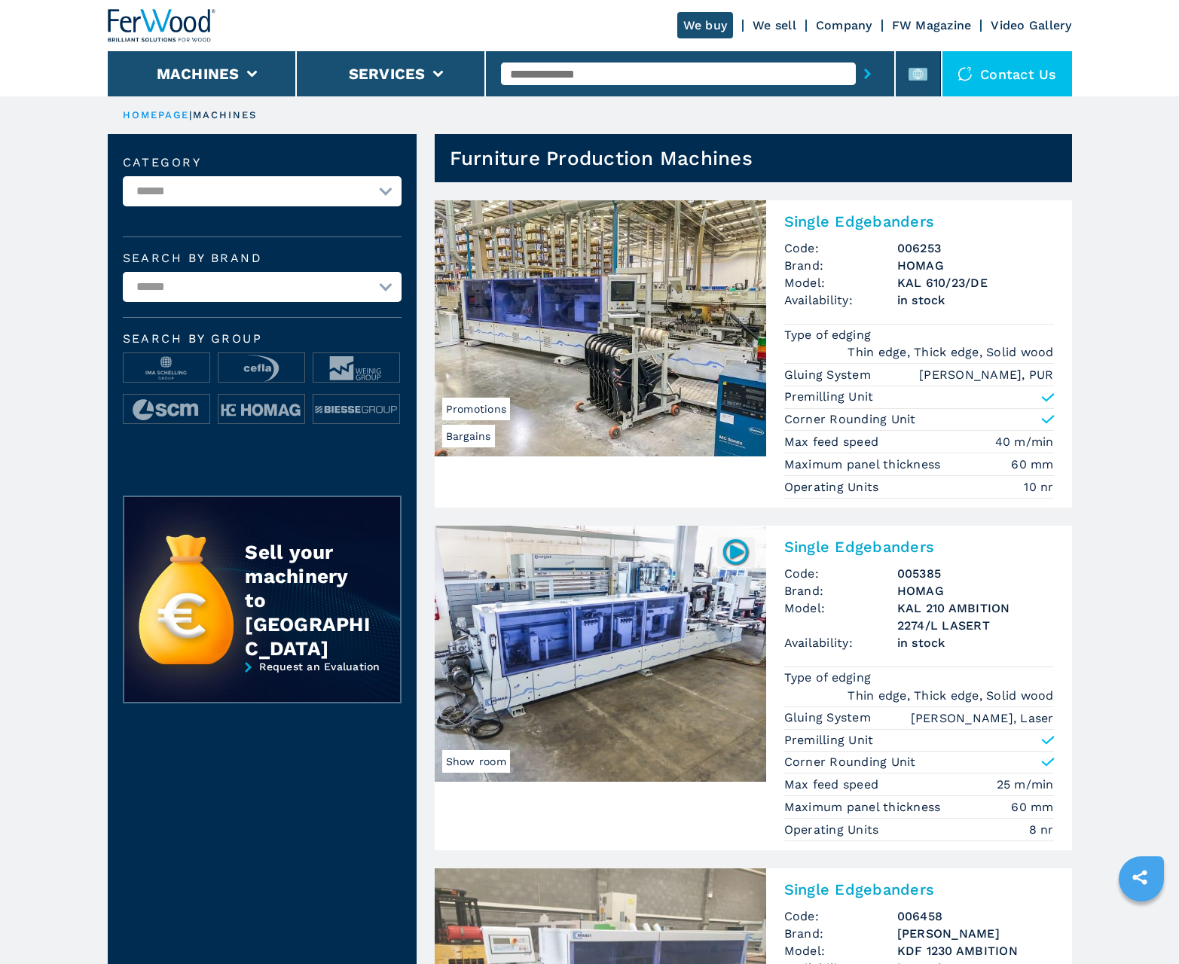
scroll to position [1507, 0]
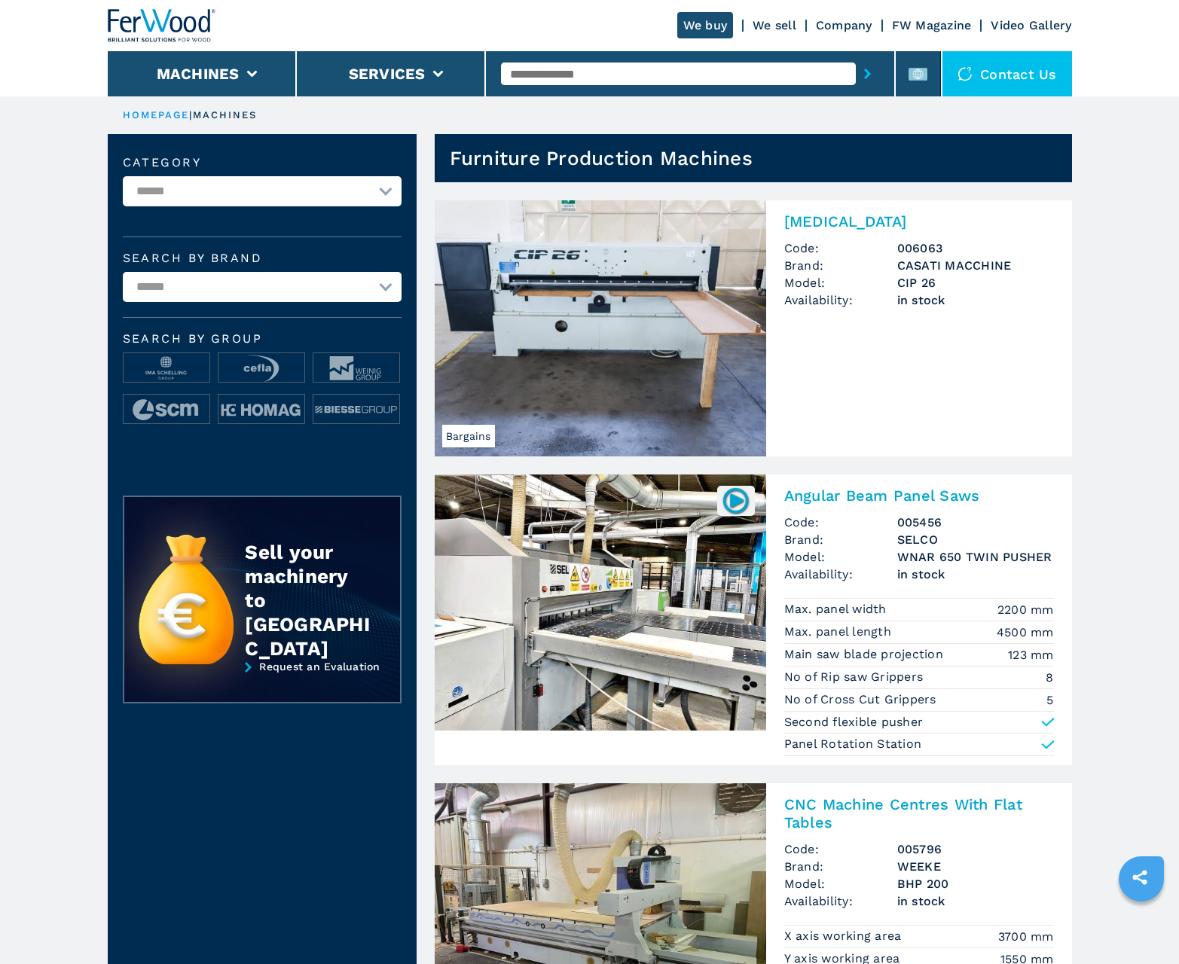
scroll to position [1111, 0]
